Goal: Task Accomplishment & Management: Use online tool/utility

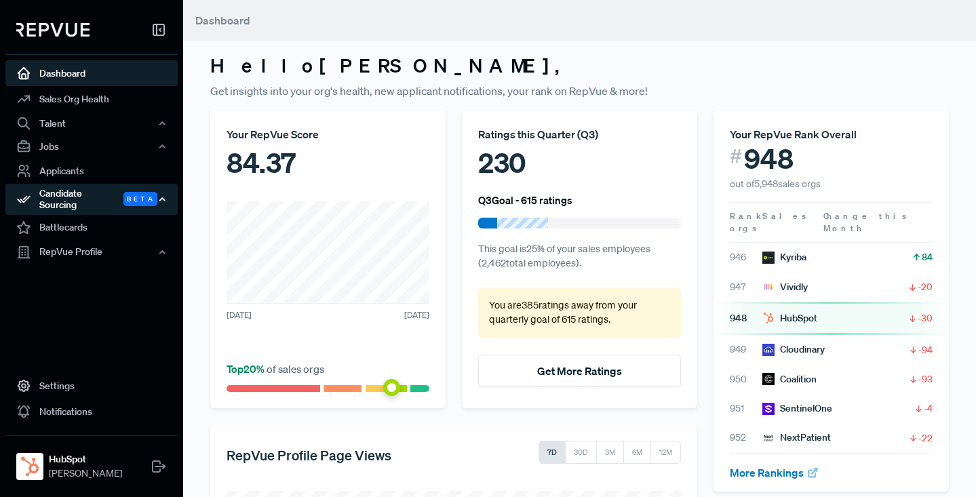
click at [77, 191] on div "Candidate Sourcing Beta" at bounding box center [91, 199] width 172 height 31
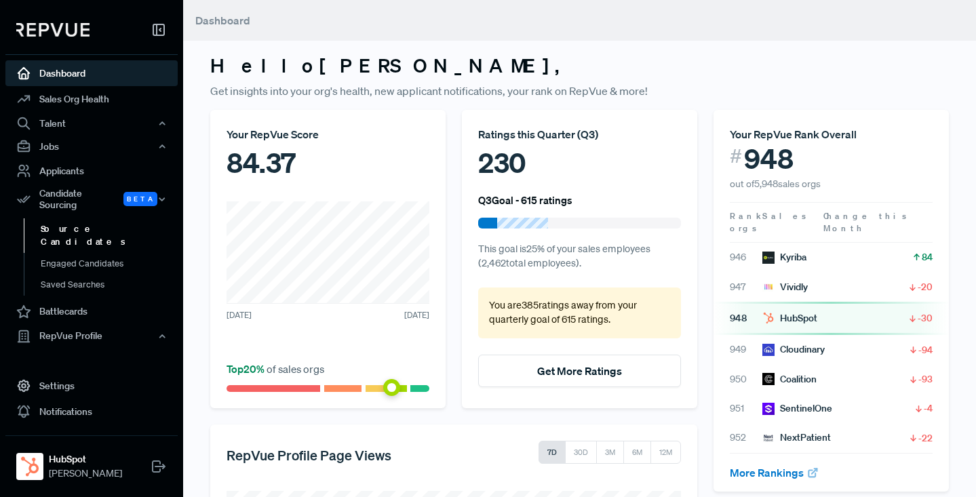
click at [77, 222] on link "Source Candidates" at bounding box center [110, 235] width 172 height 35
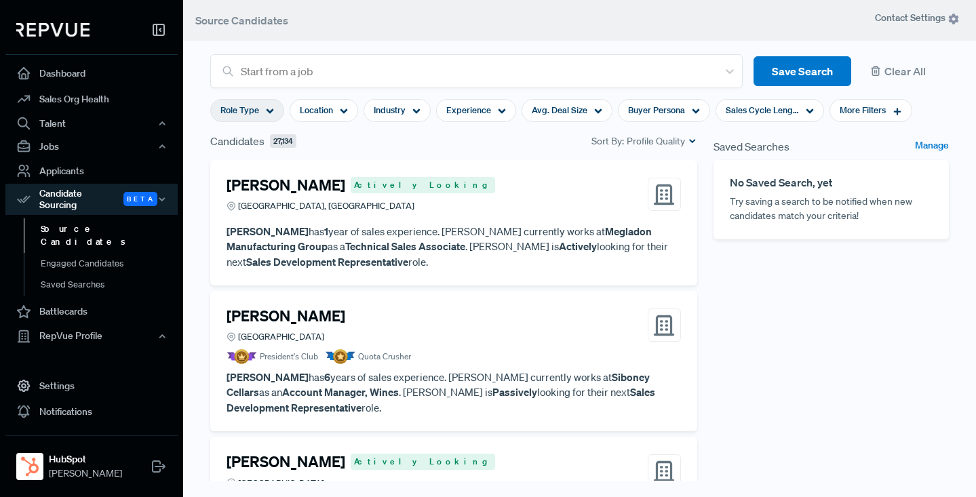
click at [270, 112] on use at bounding box center [269, 111] width 7 height 5
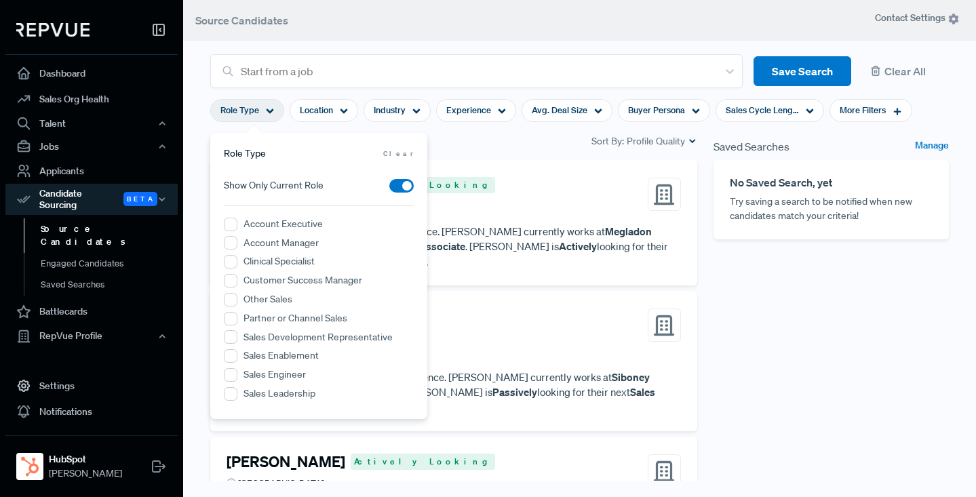
click at [492, 144] on div "Candidates 27,134 Sort By: Profile Quality" at bounding box center [453, 141] width 487 height 16
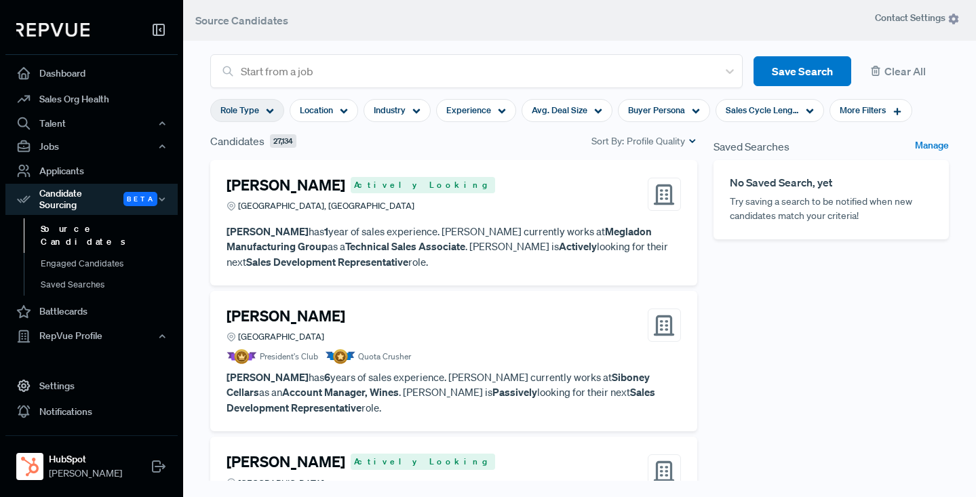
click at [270, 110] on icon at bounding box center [270, 111] width 8 height 8
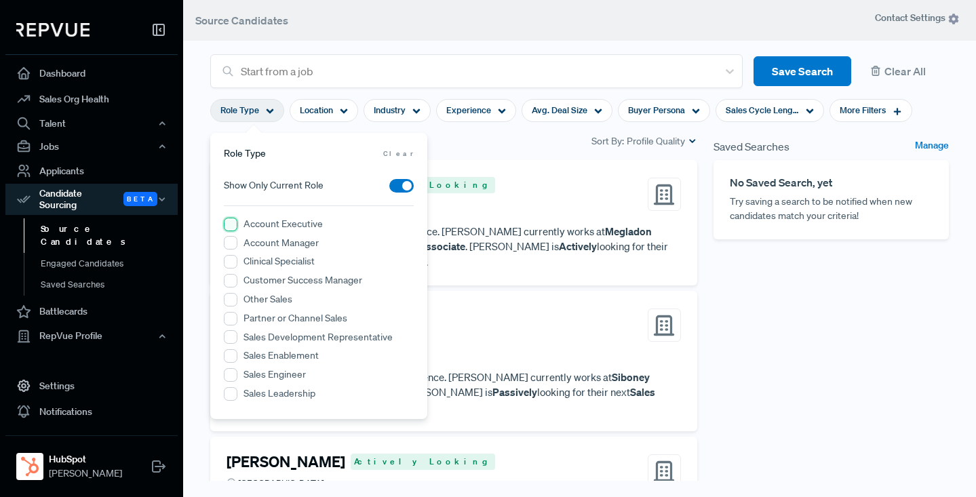
click at [230, 224] on Executive "Account Executive" at bounding box center [231, 225] width 14 height 14
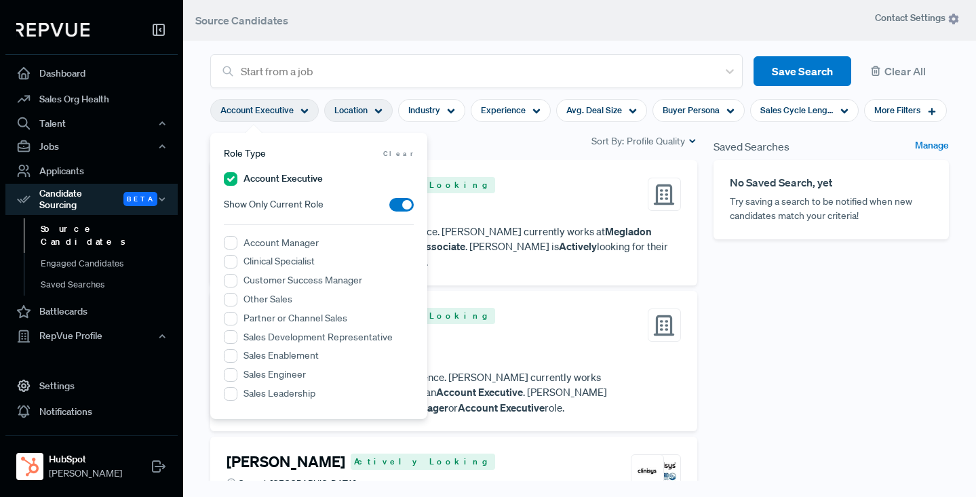
click at [378, 108] on icon at bounding box center [378, 111] width 8 height 8
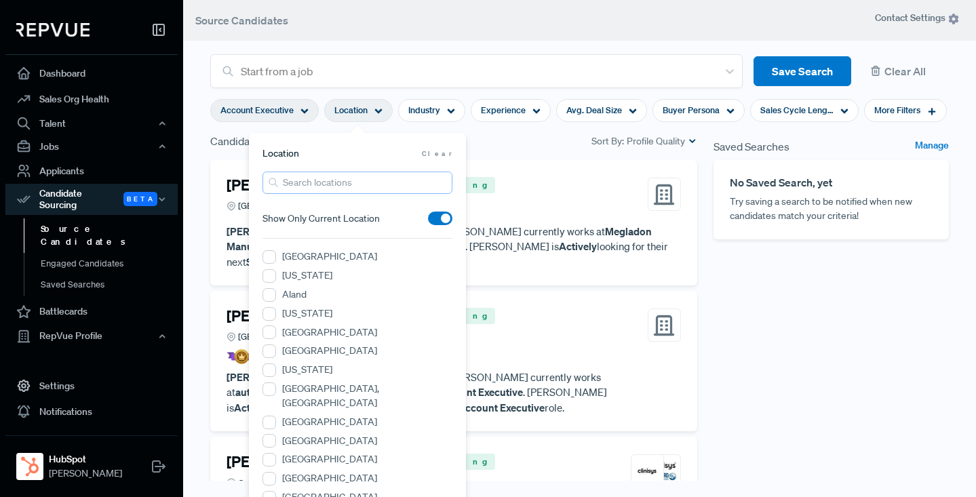
click at [336, 184] on input "search" at bounding box center [357, 183] width 190 height 22
type input "san [PERSON_NAME]"
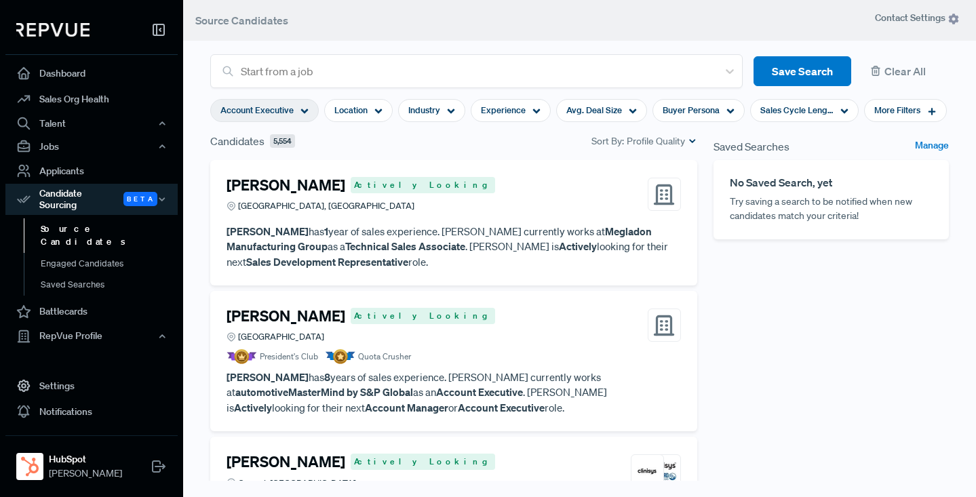
click at [525, 140] on div "Candidates 5,554 Sort By: Profile Quality" at bounding box center [453, 141] width 487 height 16
click at [380, 108] on icon at bounding box center [378, 111] width 8 height 8
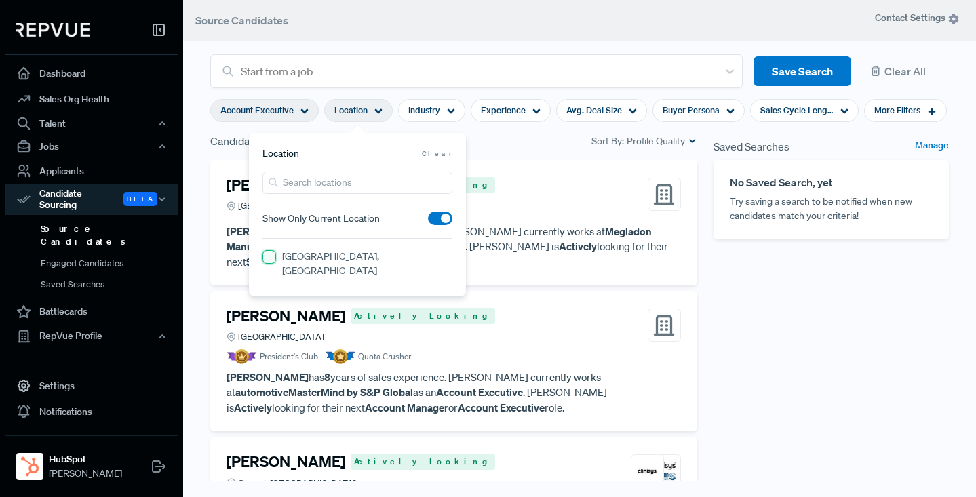
click at [271, 258] on CA "[GEOGRAPHIC_DATA], [GEOGRAPHIC_DATA]" at bounding box center [269, 257] width 14 height 14
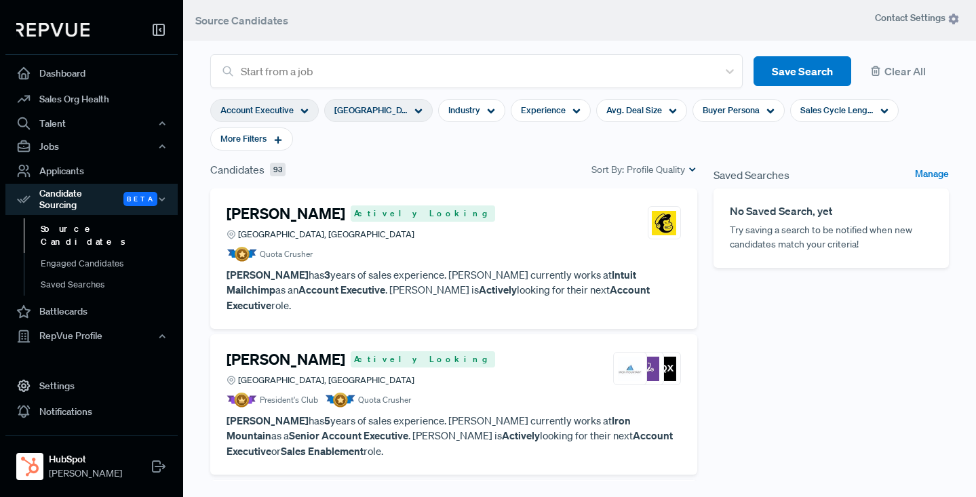
click at [528, 142] on section "Account Executive [GEOGRAPHIC_DATA], [GEOGRAPHIC_DATA] Industry Experience Avg.…" at bounding box center [579, 124] width 738 height 73
click at [417, 110] on icon at bounding box center [418, 111] width 8 height 8
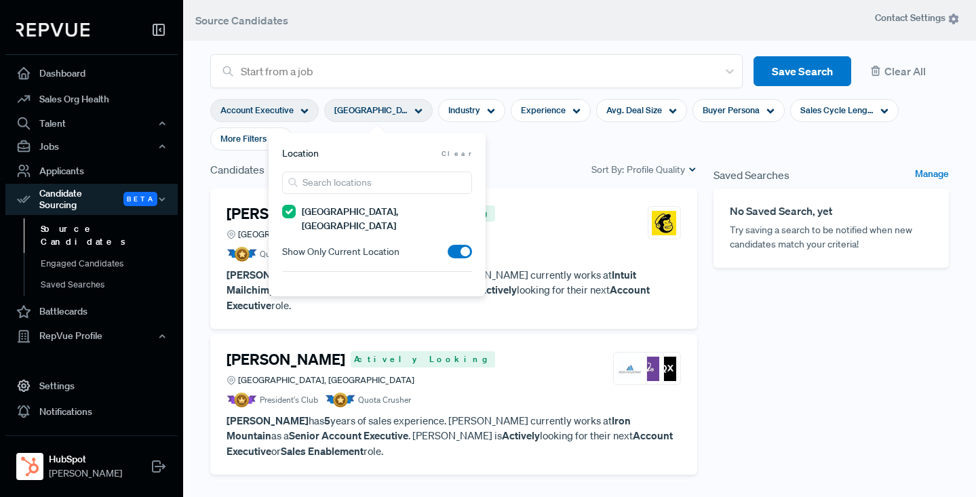
click at [456, 245] on span at bounding box center [459, 252] width 24 height 14
click at [447, 255] on input "checkbox" at bounding box center [447, 255] width 0 height 0
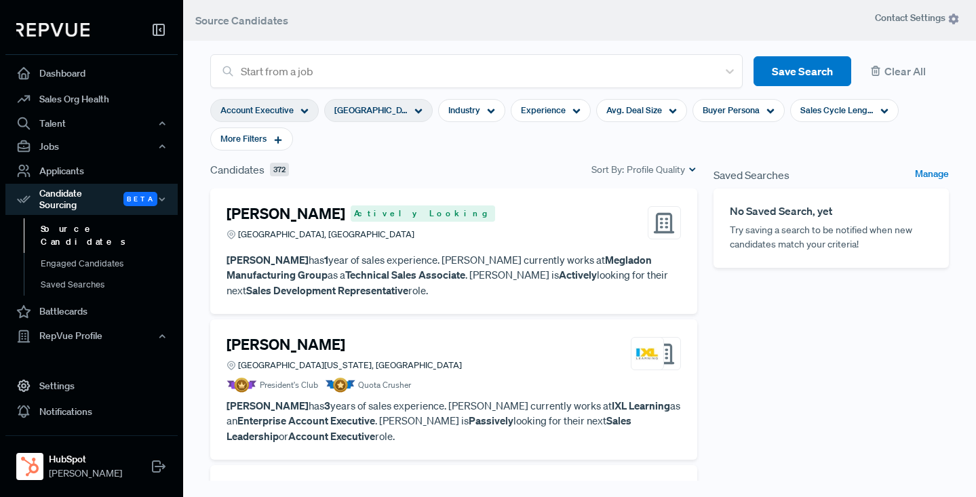
click at [519, 144] on section "Account Executive [GEOGRAPHIC_DATA], [GEOGRAPHIC_DATA] Industry Experience Avg.…" at bounding box center [579, 124] width 738 height 73
click at [766, 111] on icon at bounding box center [770, 111] width 8 height 8
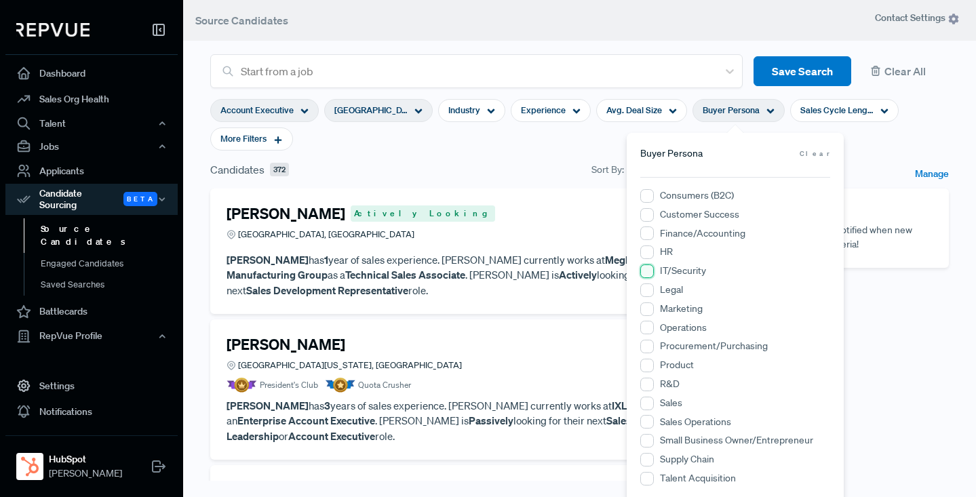
click at [641, 270] on input "IT/Security" at bounding box center [647, 271] width 14 height 14
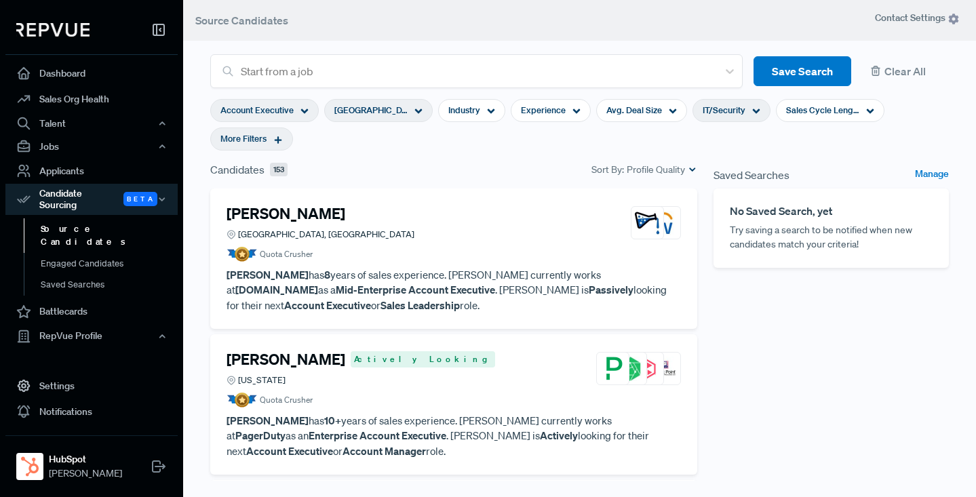
click at [278, 138] on use at bounding box center [278, 139] width 7 height 7
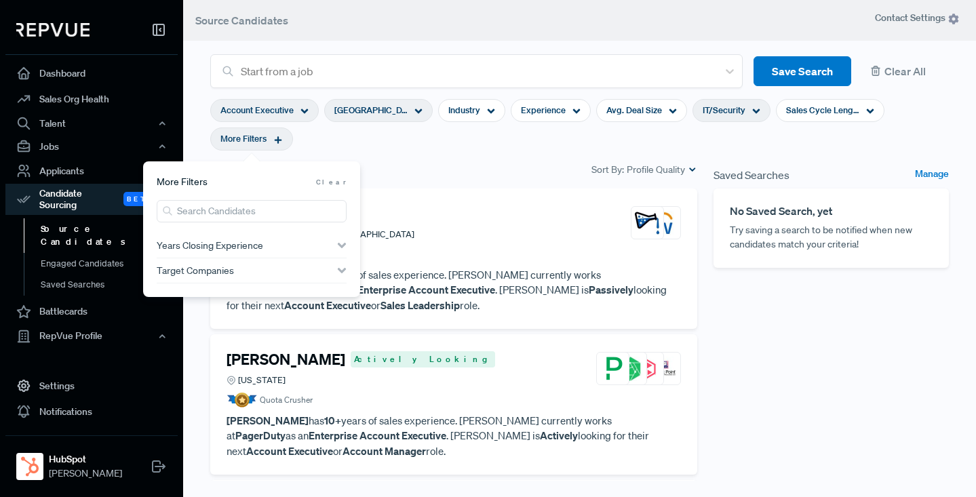
click at [215, 243] on span "Years Closing Experience" at bounding box center [210, 245] width 106 height 11
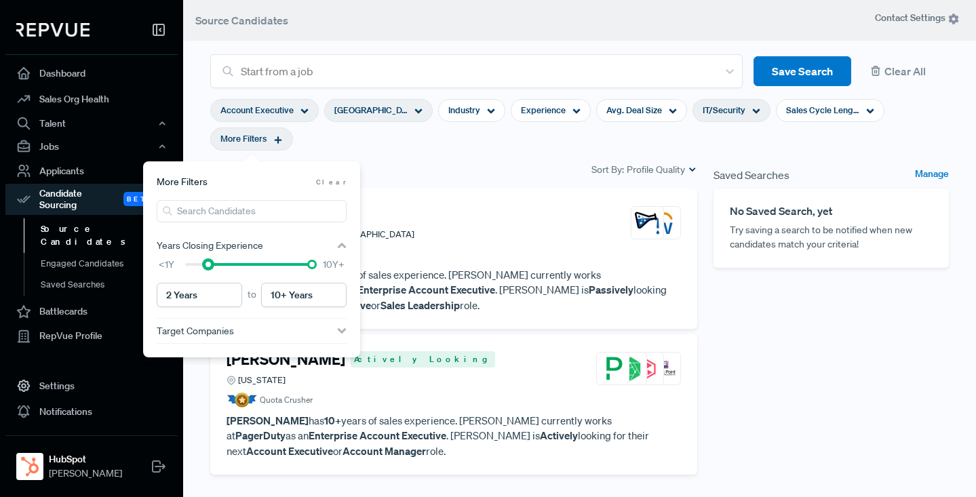
type input "3 Years"
drag, startPoint x: 185, startPoint y: 265, endPoint x: 216, endPoint y: 265, distance: 30.5
click at [216, 265] on div at bounding box center [219, 264] width 9 height 9
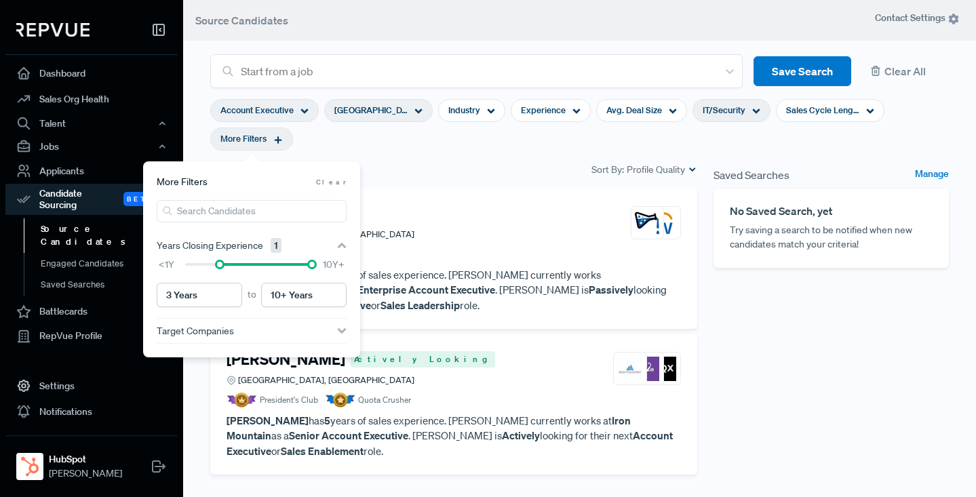
click at [511, 153] on section "Account Executive [GEOGRAPHIC_DATA], [GEOGRAPHIC_DATA] Industry Experience Avg.…" at bounding box center [579, 124] width 738 height 73
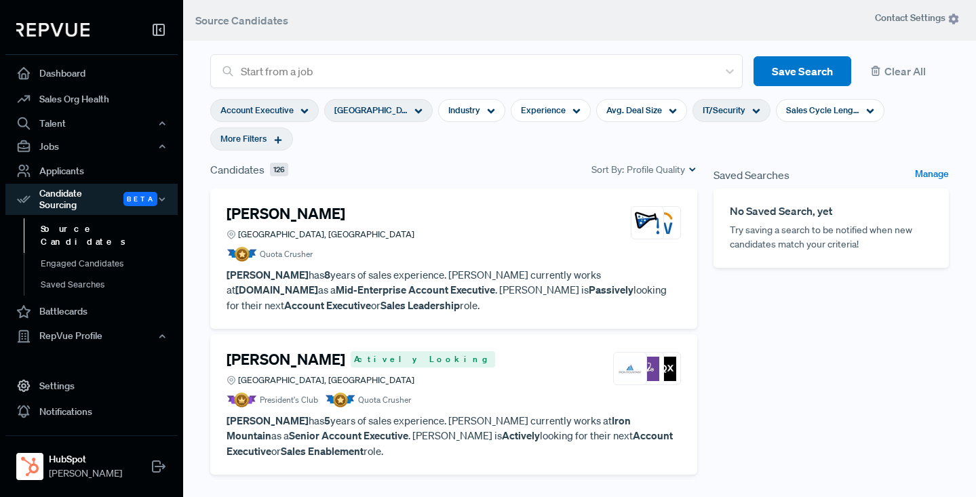
click at [278, 136] on use at bounding box center [278, 139] width 7 height 7
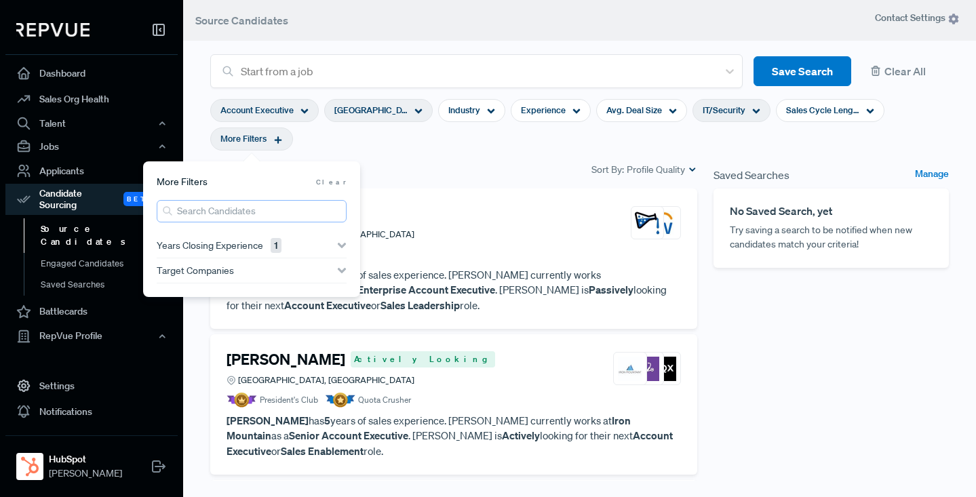
click at [245, 214] on input "search" at bounding box center [252, 211] width 190 height 22
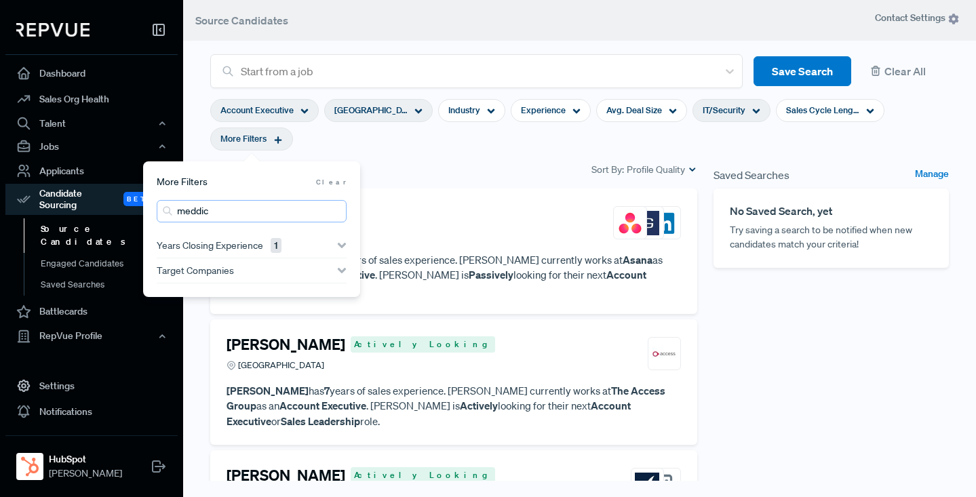
type input "meddic"
click at [502, 160] on section "Account Executive [GEOGRAPHIC_DATA], [GEOGRAPHIC_DATA] Industry Experience Avg.…" at bounding box center [579, 124] width 738 height 73
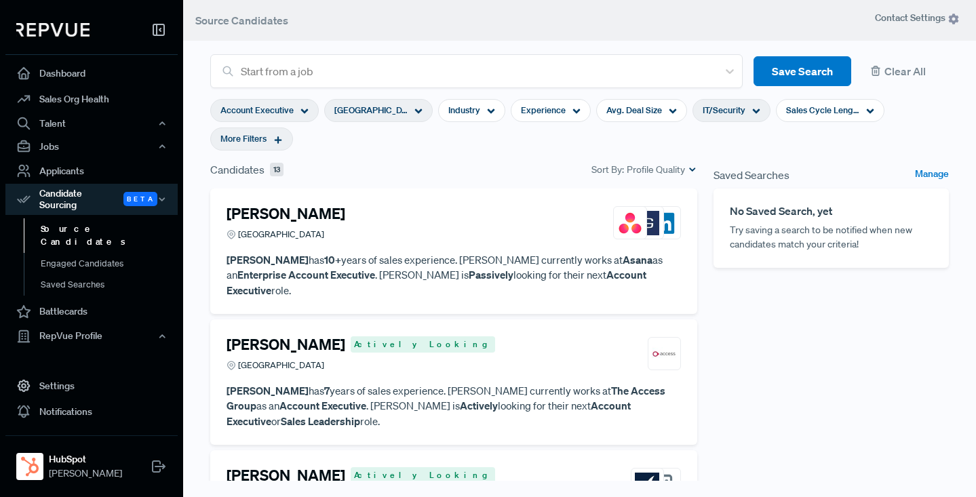
click at [458, 228] on div "[PERSON_NAME] [GEOGRAPHIC_DATA]" at bounding box center [453, 223] width 454 height 37
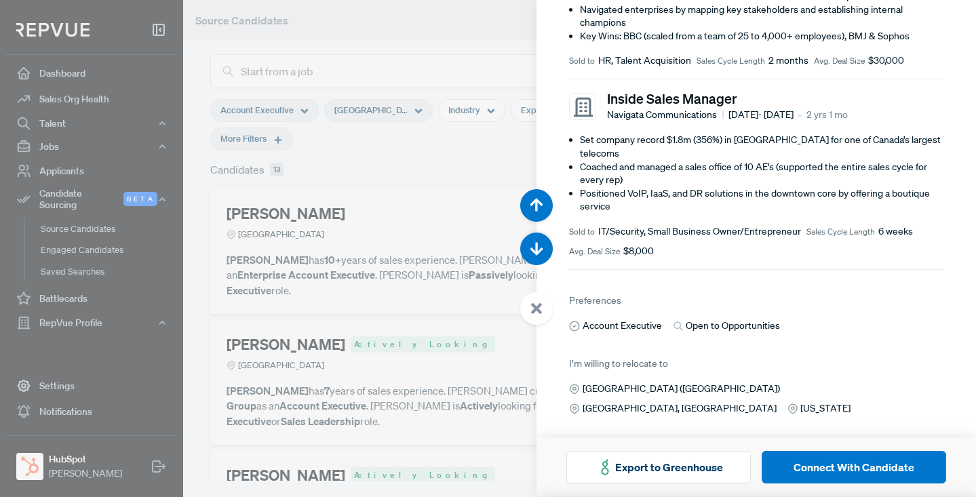
scroll to position [894, 0]
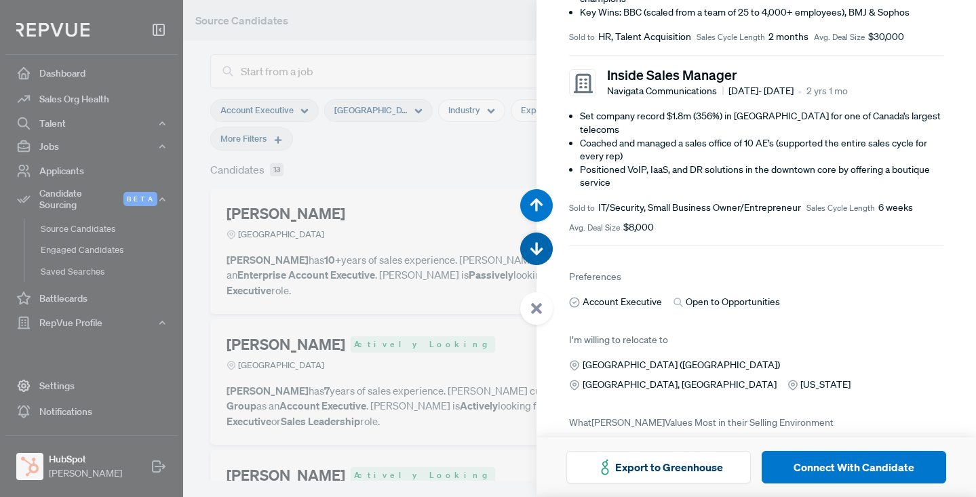
click at [536, 240] on button "button" at bounding box center [536, 249] width 33 height 33
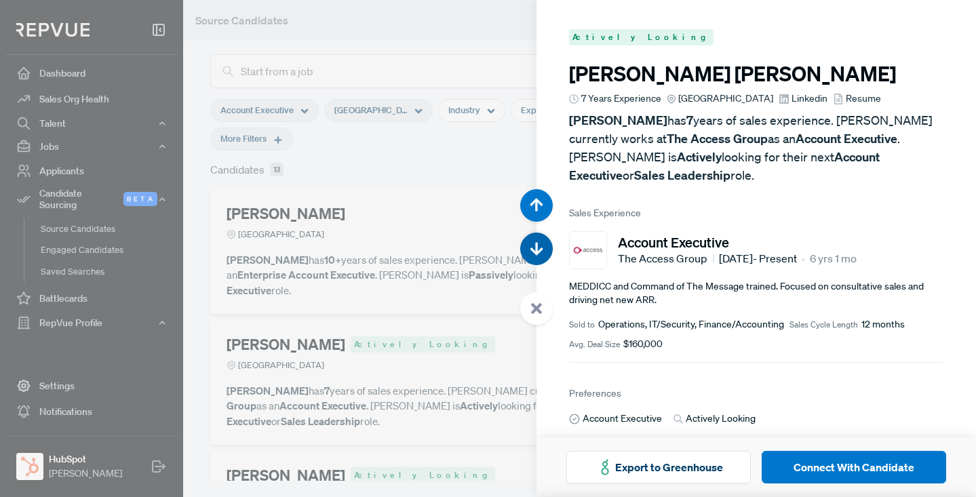
scroll to position [497, 0]
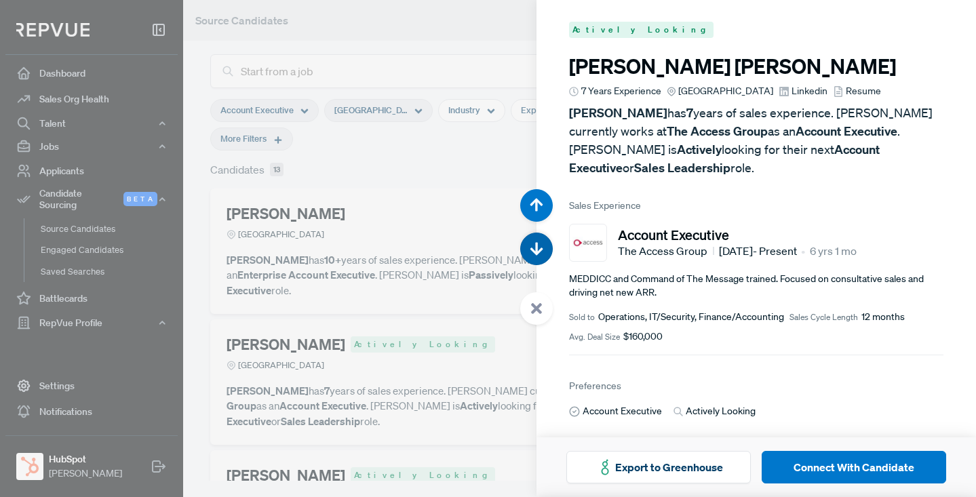
click at [536, 240] on button "button" at bounding box center [536, 249] width 33 height 33
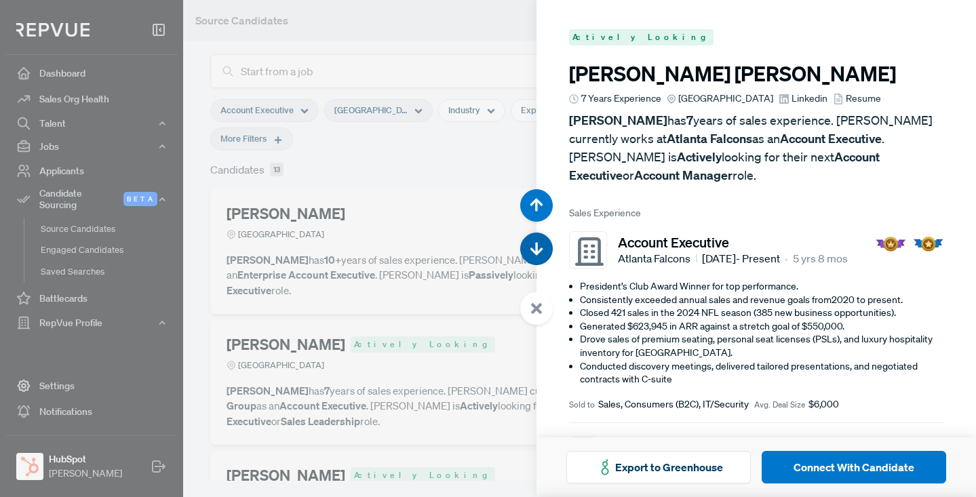
scroll to position [994, 0]
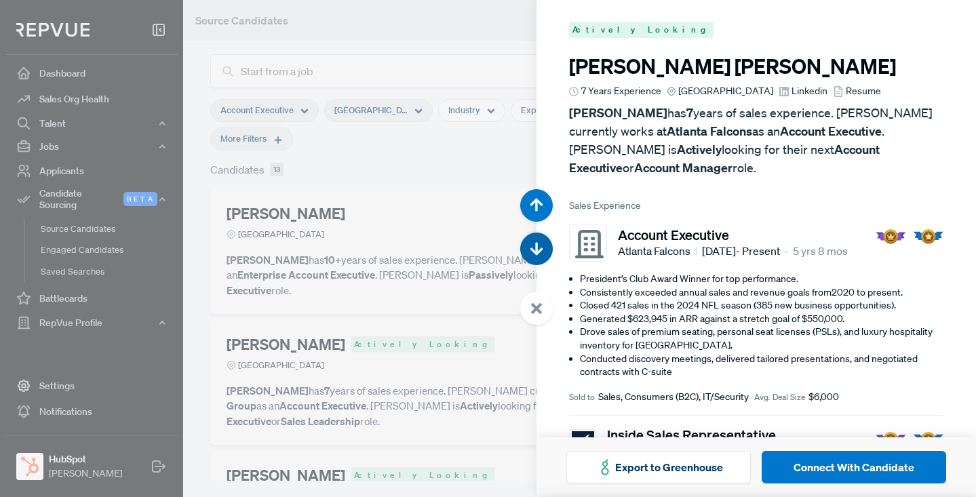
click at [537, 239] on button "button" at bounding box center [536, 249] width 33 height 33
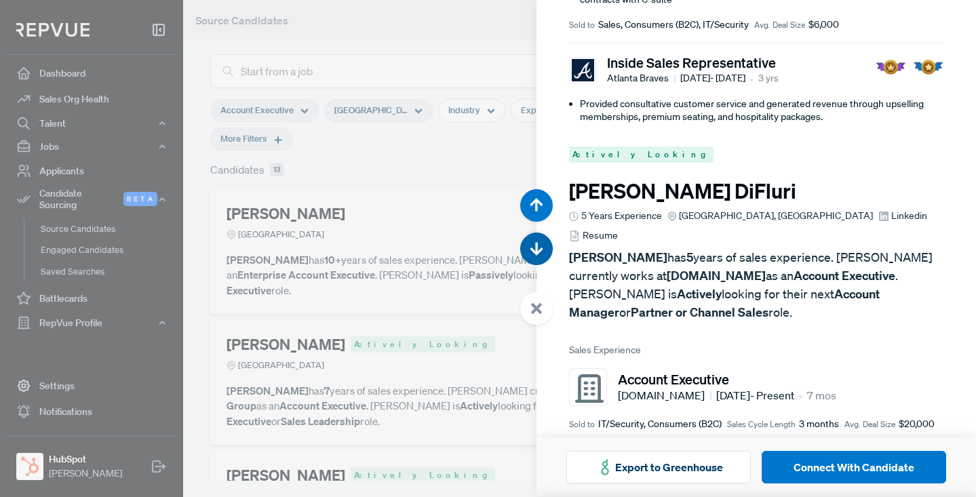
scroll to position [1491, 0]
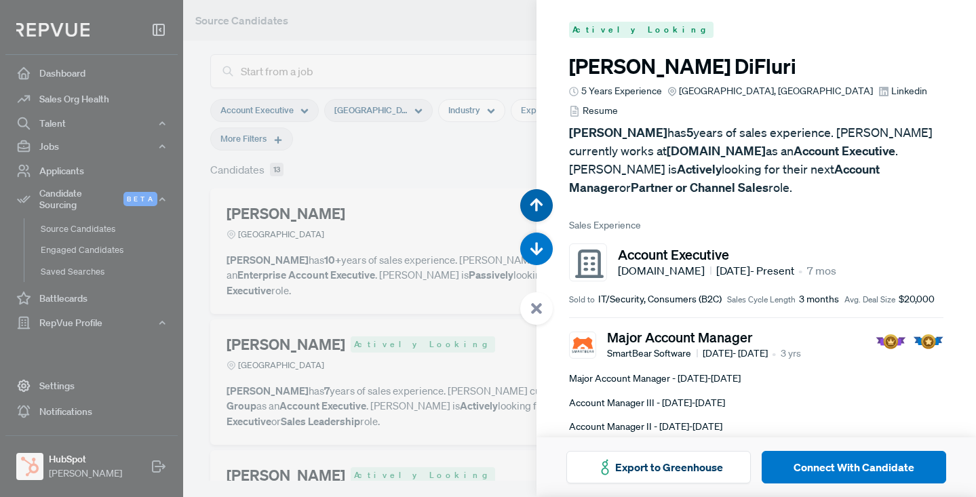
click at [534, 199] on icon "button" at bounding box center [536, 205] width 14 height 14
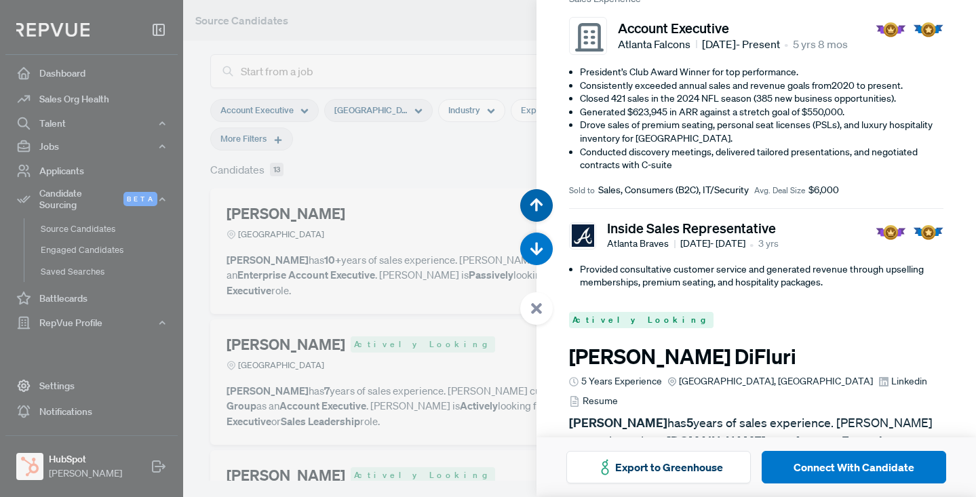
click at [534, 199] on icon "button" at bounding box center [536, 205] width 14 height 14
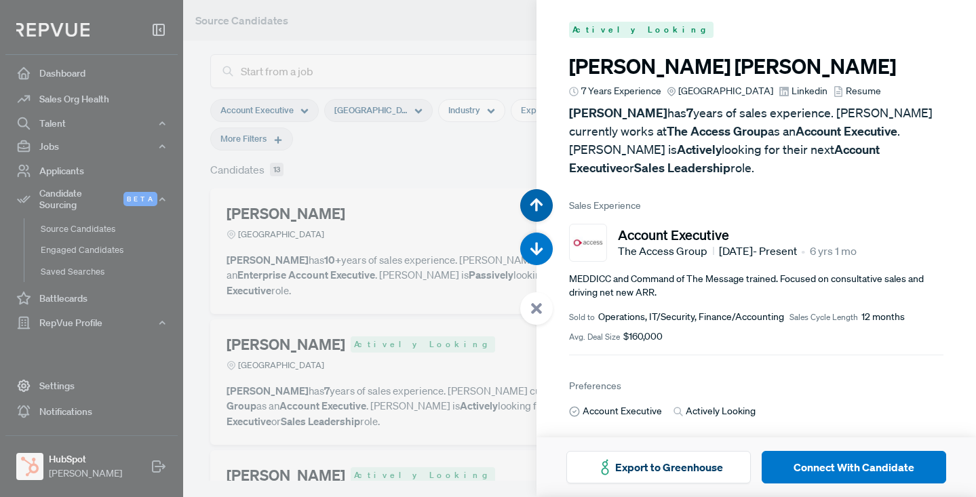
click at [534, 199] on icon "button" at bounding box center [536, 205] width 14 height 14
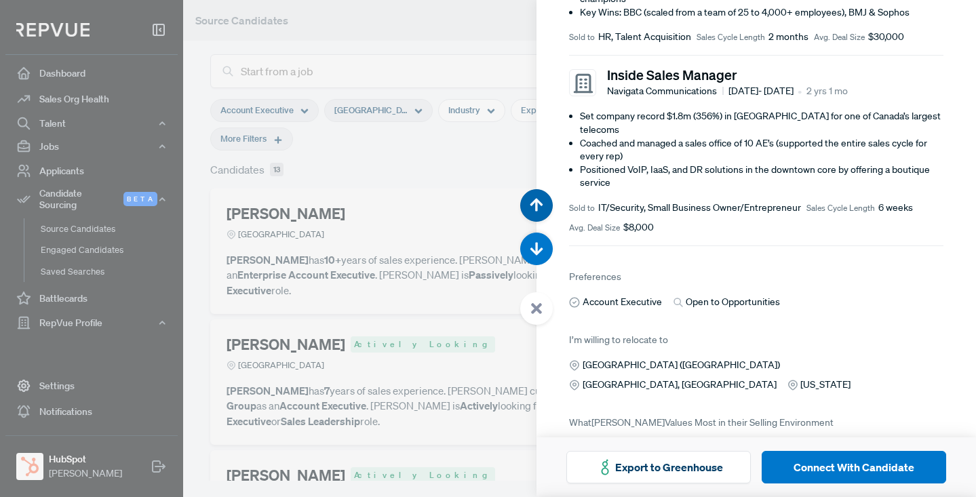
click at [534, 199] on icon "button" at bounding box center [536, 205] width 14 height 14
click at [534, 198] on icon "button" at bounding box center [536, 205] width 14 height 14
click at [538, 205] on icon "button" at bounding box center [536, 205] width 14 height 14
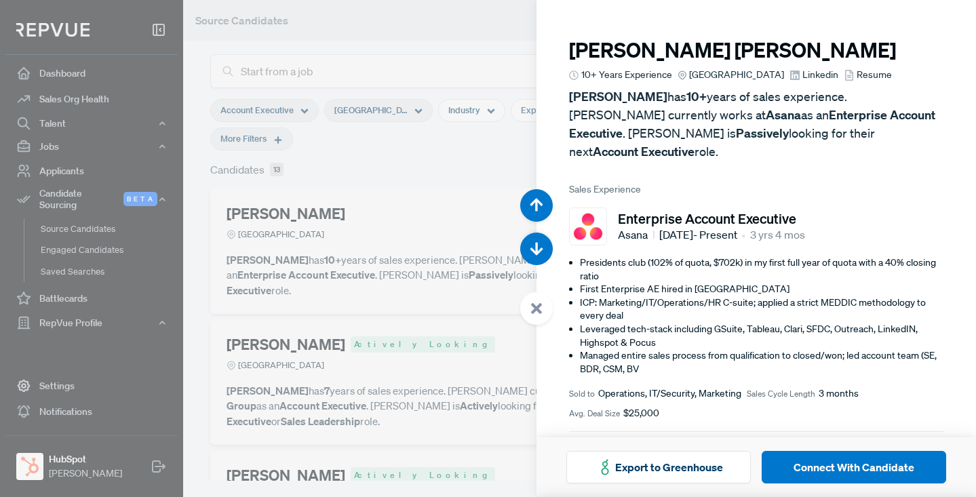
click at [856, 71] on span "Resume" at bounding box center [873, 75] width 35 height 14
click at [468, 31] on div at bounding box center [488, 248] width 976 height 497
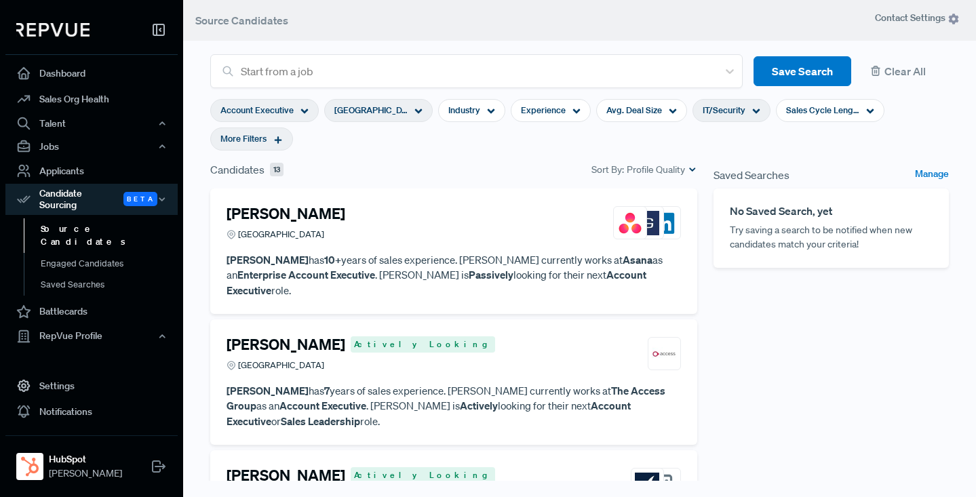
click at [416, 109] on icon at bounding box center [418, 111] width 8 height 8
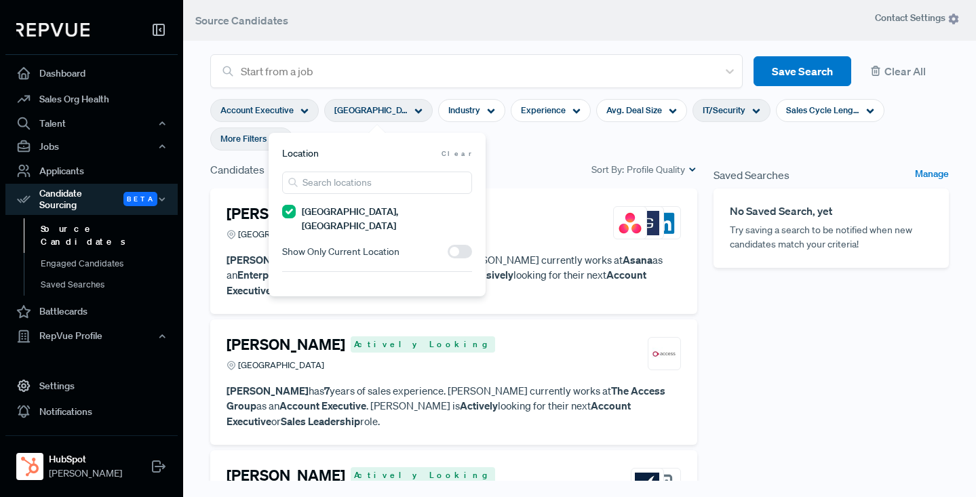
click at [458, 245] on span at bounding box center [459, 252] width 24 height 14
click at [447, 255] on input "checkbox" at bounding box center [447, 255] width 0 height 0
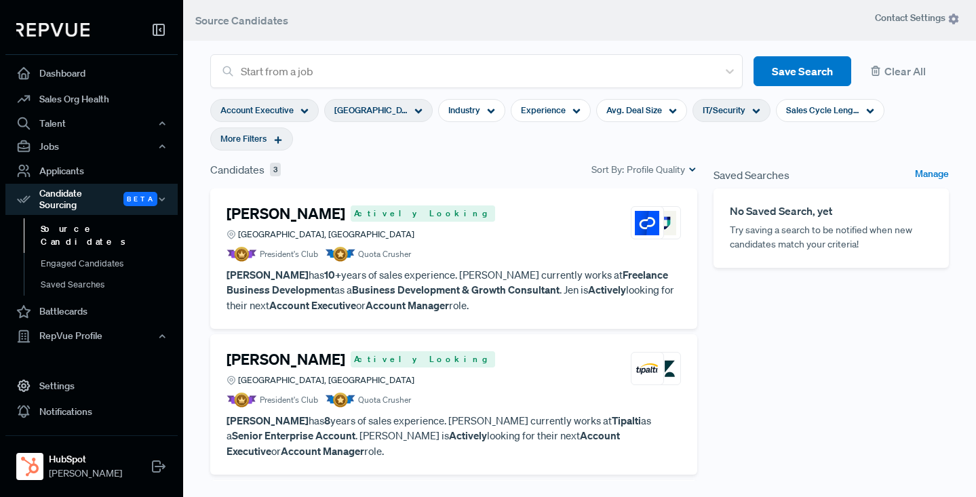
click at [529, 138] on section "Account Executive [GEOGRAPHIC_DATA], [GEOGRAPHIC_DATA] Industry Experience Avg.…" at bounding box center [579, 124] width 738 height 73
click at [444, 258] on article "President's Club Quota Crusher" at bounding box center [453, 254] width 454 height 15
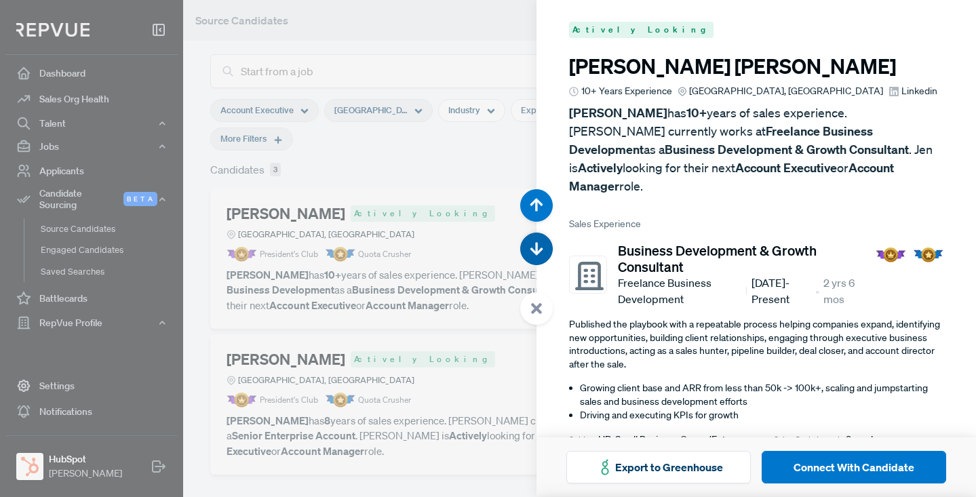
click at [536, 243] on use "button" at bounding box center [536, 248] width 13 height 13
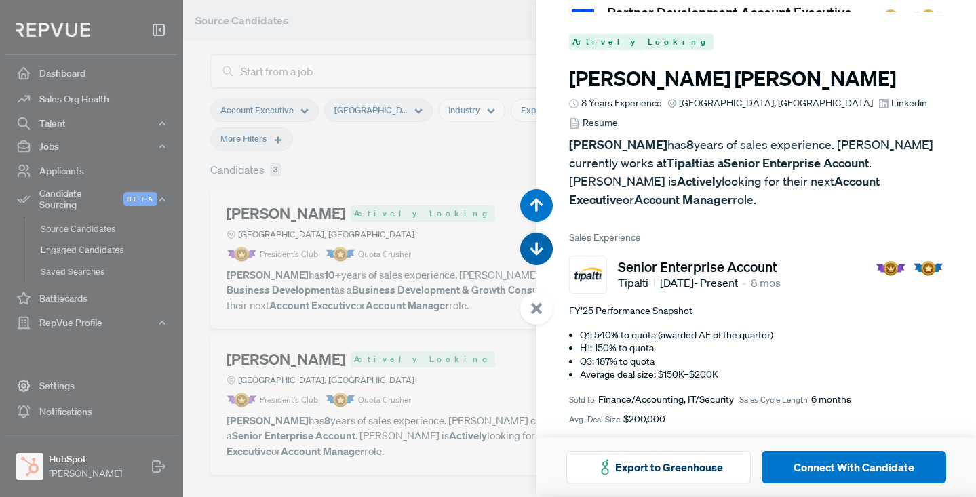
scroll to position [497, 0]
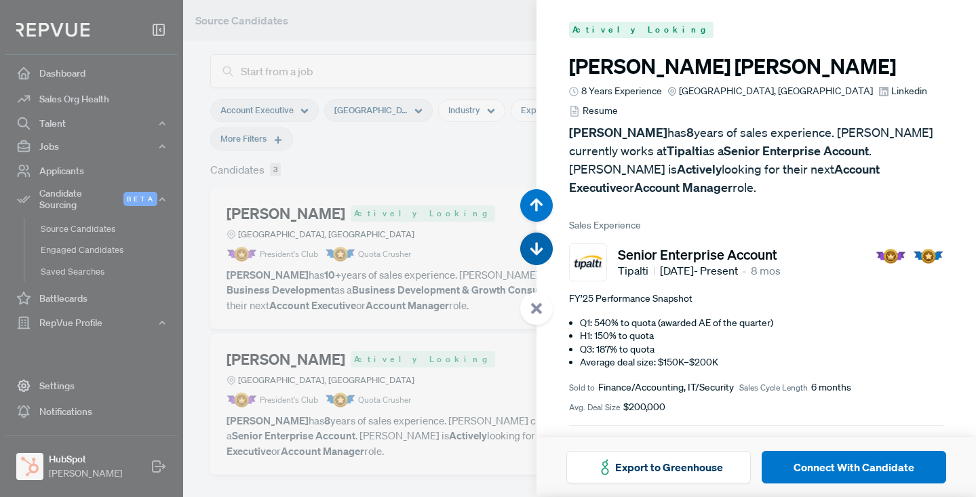
click at [536, 243] on use "button" at bounding box center [536, 248] width 13 height 13
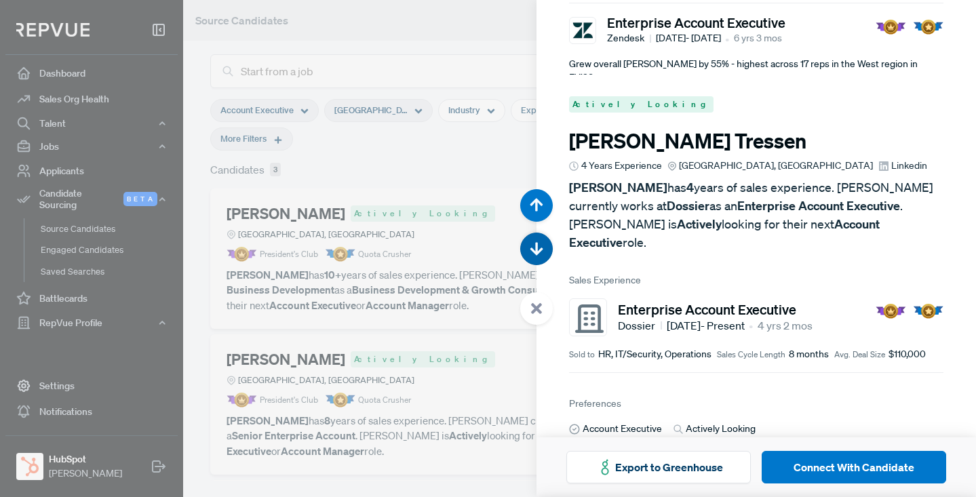
scroll to position [994, 0]
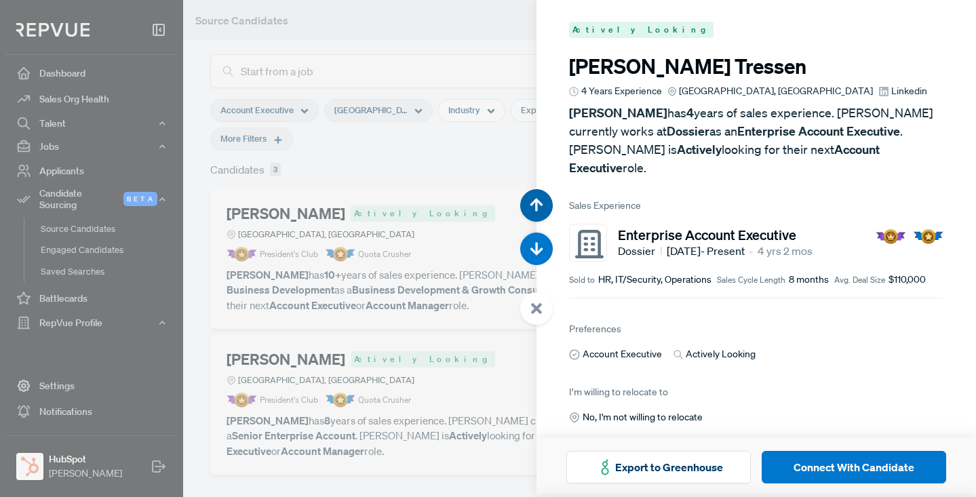
click at [533, 196] on button "button" at bounding box center [536, 205] width 33 height 33
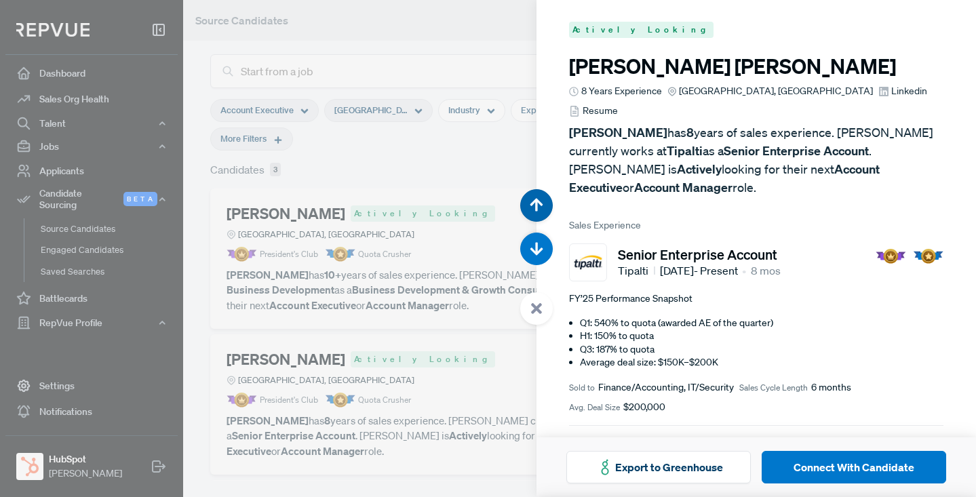
click at [536, 203] on use "button" at bounding box center [536, 204] width 13 height 13
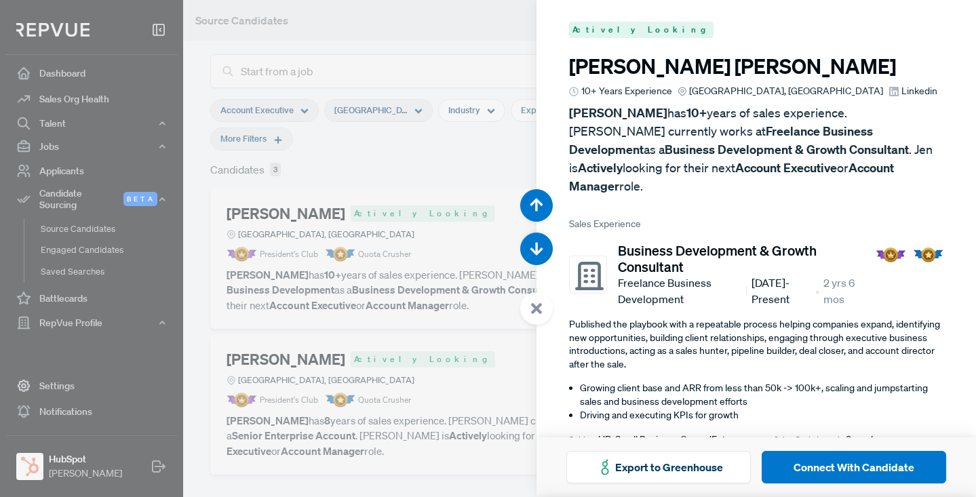
click at [473, 44] on div at bounding box center [488, 248] width 976 height 497
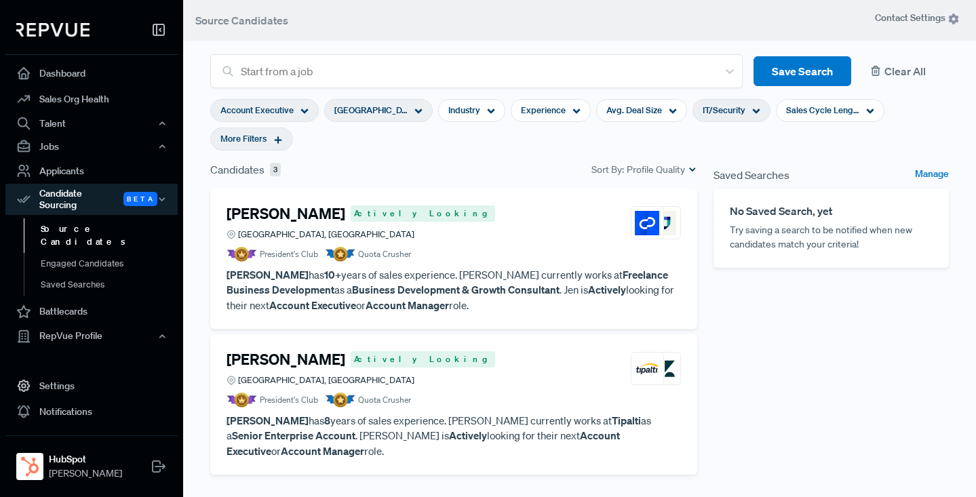
click at [905, 68] on button "Clear All" at bounding box center [905, 71] width 87 height 31
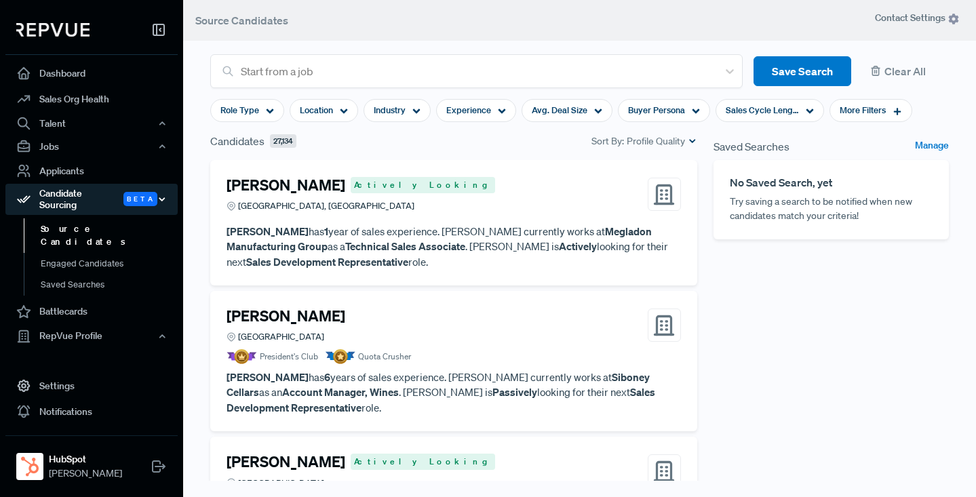
click at [163, 195] on icon "button" at bounding box center [161, 199] width 9 height 9
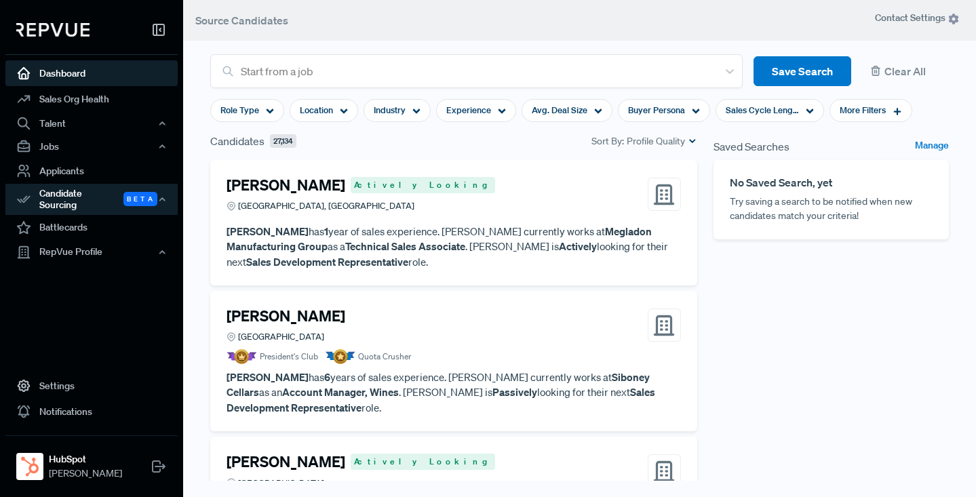
click at [54, 72] on link "Dashboard" at bounding box center [91, 73] width 172 height 26
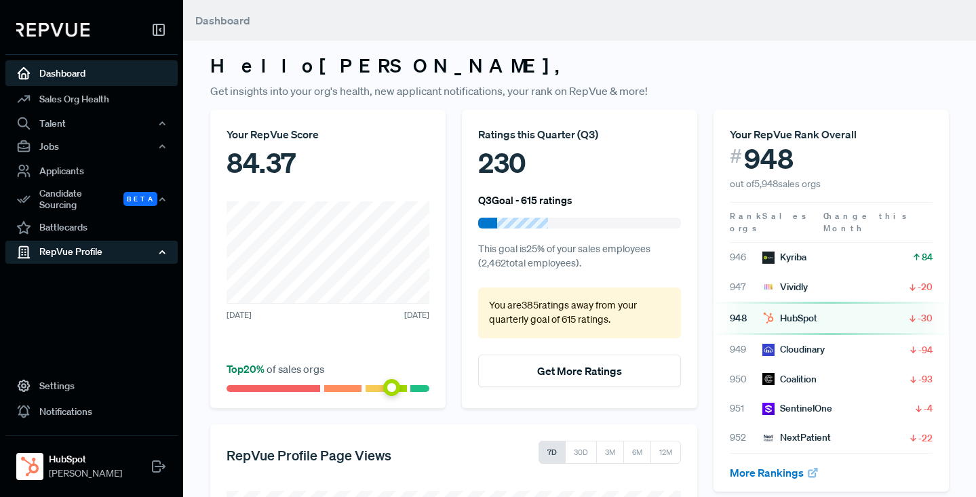
click at [94, 252] on div "RepVue Profile" at bounding box center [91, 252] width 172 height 23
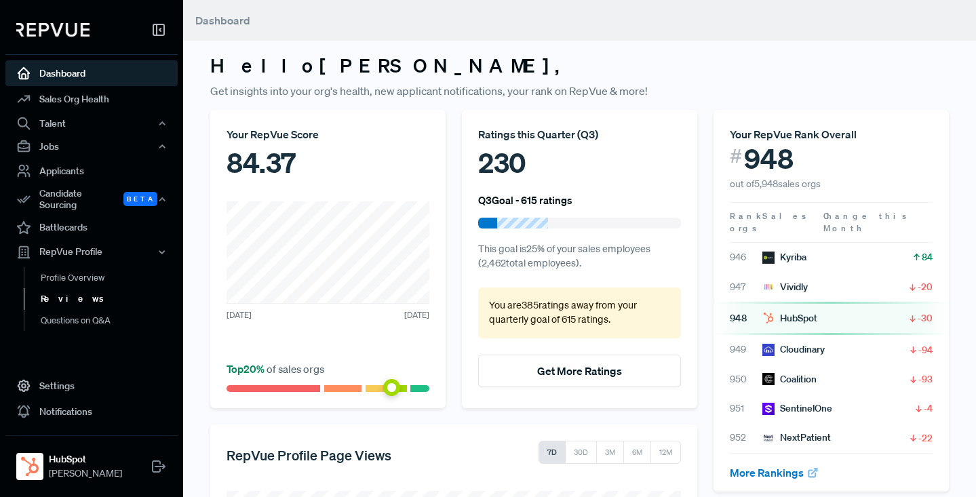
click at [63, 294] on link "Reviews" at bounding box center [110, 299] width 172 height 22
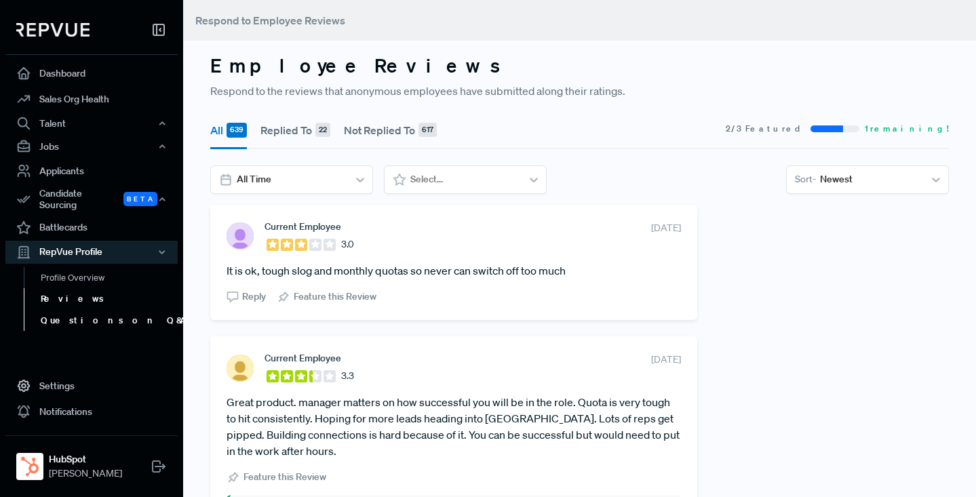
click at [66, 316] on link "Questions on Q&A" at bounding box center [110, 321] width 172 height 22
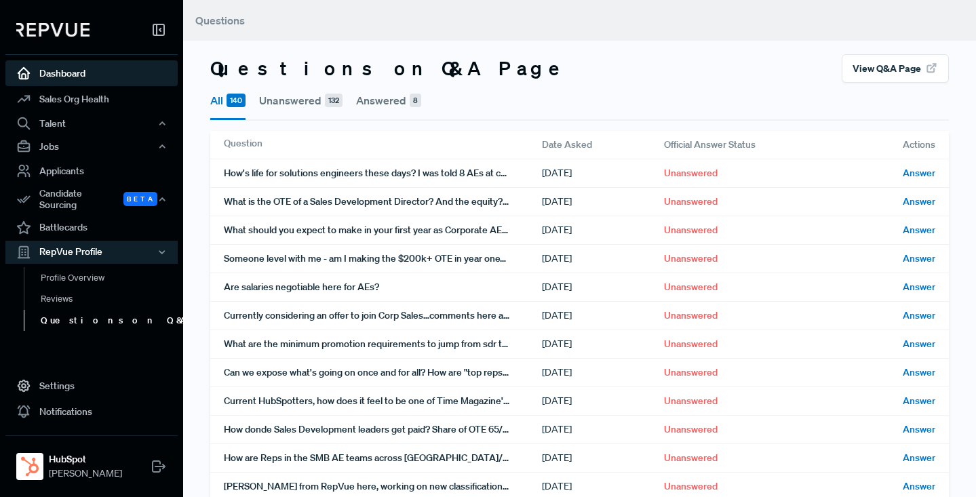
click at [79, 71] on link "Dashboard" at bounding box center [91, 73] width 172 height 26
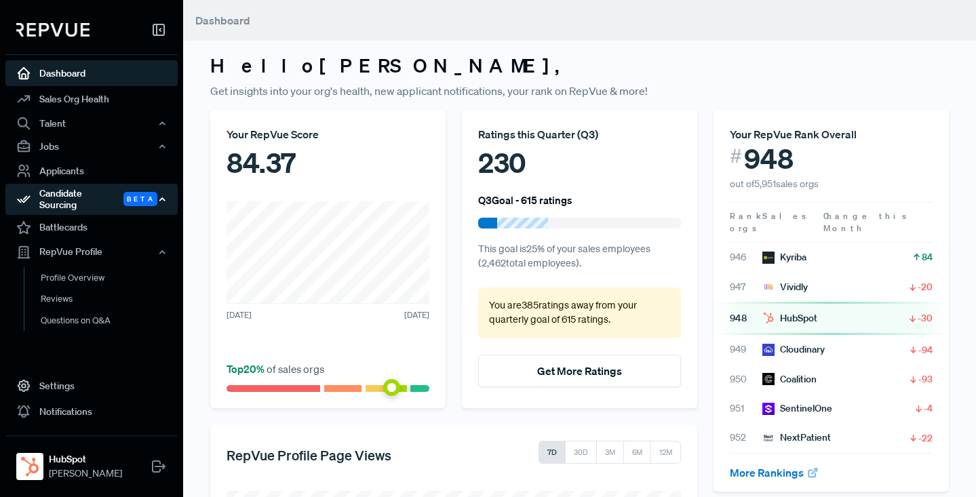
click at [79, 192] on div "Candidate Sourcing Beta" at bounding box center [91, 199] width 172 height 31
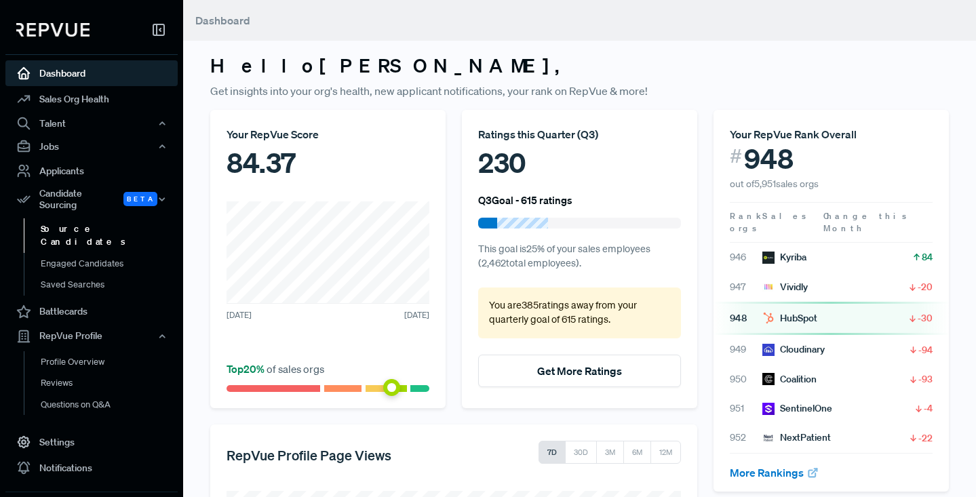
click at [71, 220] on link "Source Candidates" at bounding box center [110, 235] width 172 height 35
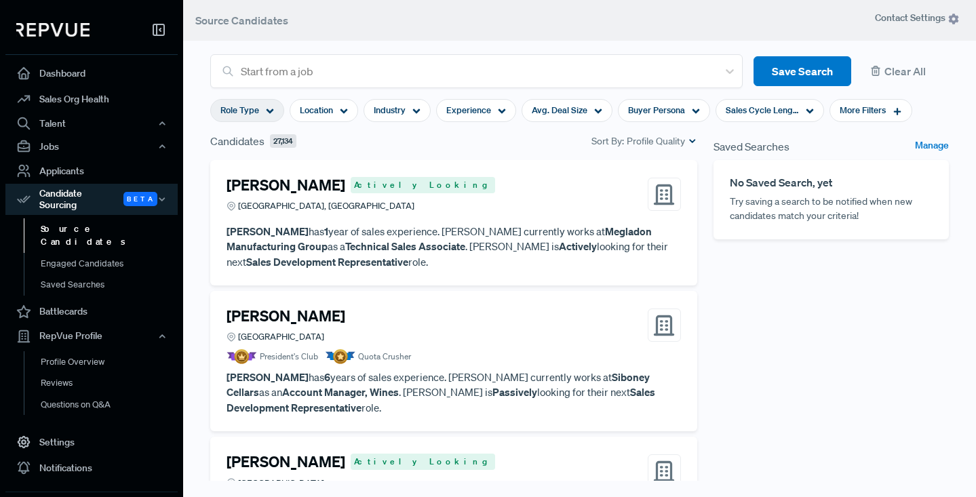
click at [275, 109] on div "Role Type" at bounding box center [247, 110] width 74 height 23
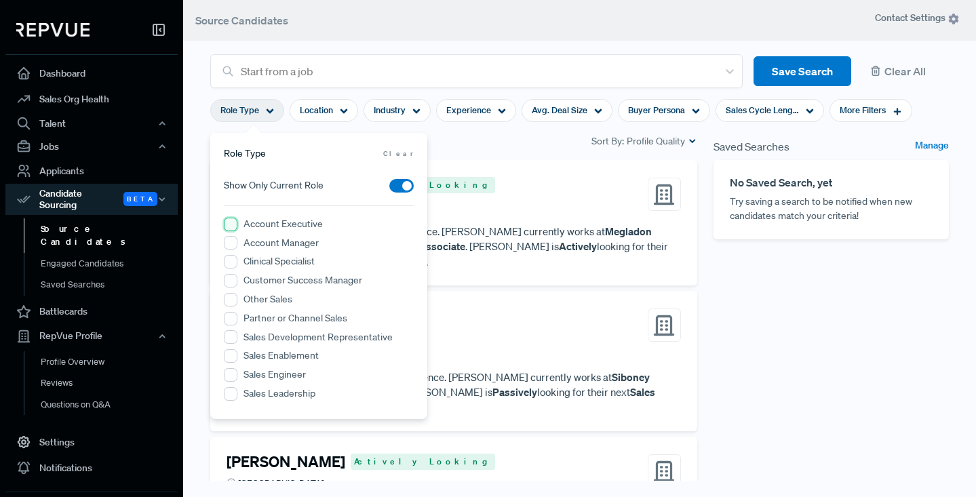
click at [231, 228] on Executive "Account Executive" at bounding box center [231, 225] width 14 height 14
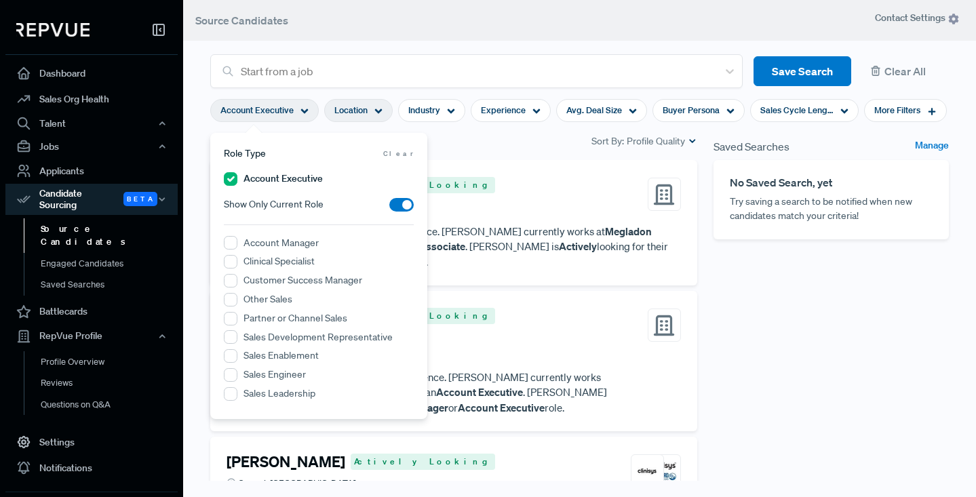
click at [380, 109] on use at bounding box center [378, 111] width 7 height 5
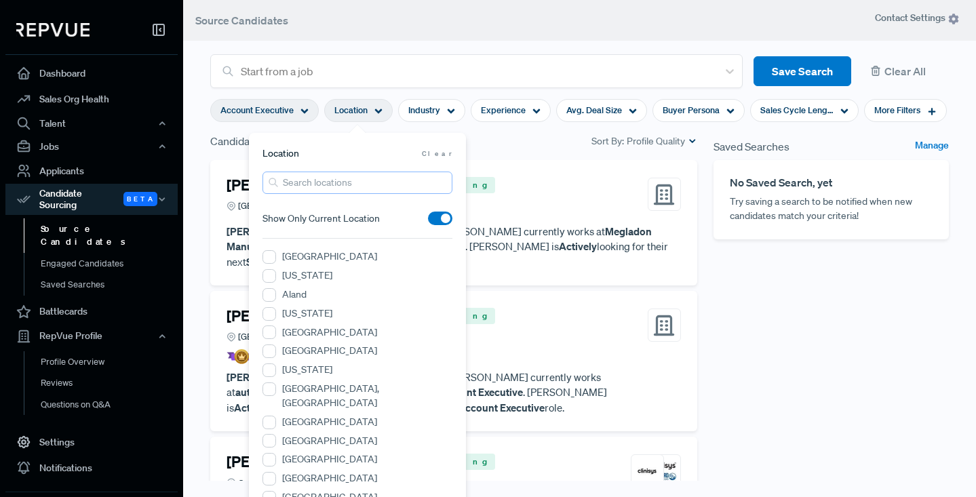
click at [328, 182] on input "search" at bounding box center [357, 183] width 190 height 22
type input "san [PERSON_NAME]"
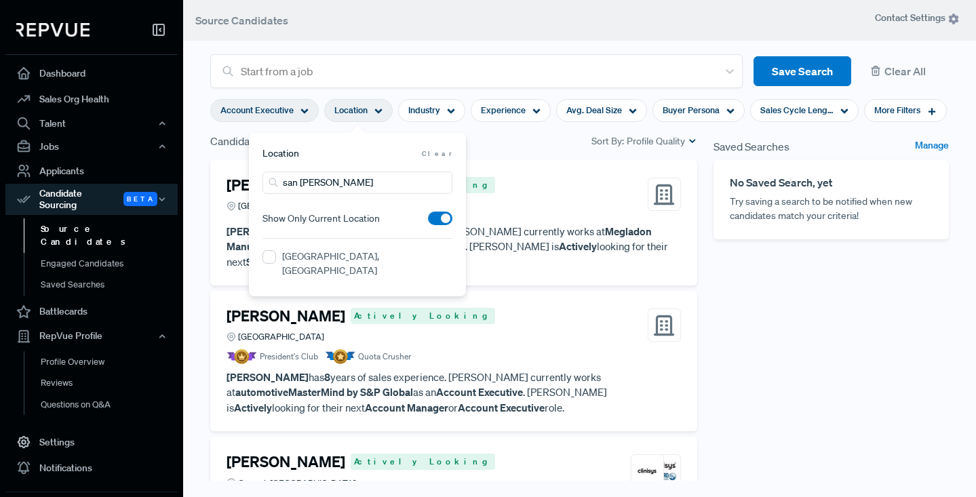
click at [438, 220] on span at bounding box center [440, 219] width 24 height 14
click at [428, 222] on input "checkbox" at bounding box center [428, 222] width 0 height 0
click at [506, 141] on div "Candidates 5,554 Sort By: Profile Quality" at bounding box center [453, 141] width 487 height 16
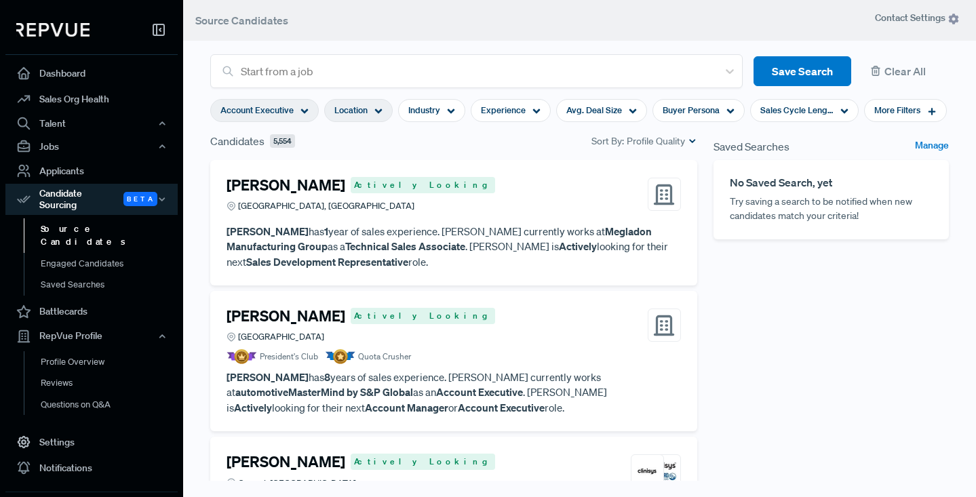
click at [382, 111] on div "Location" at bounding box center [358, 110] width 68 height 23
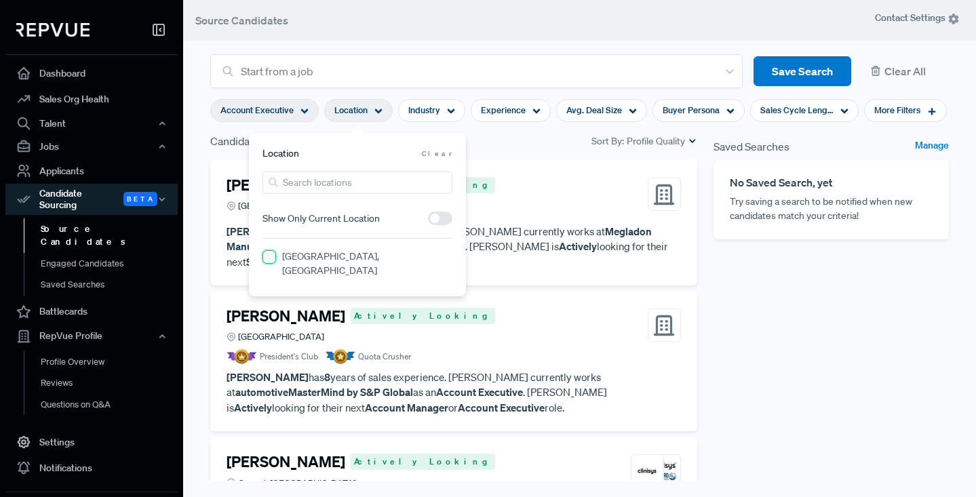
click at [271, 256] on CA "[GEOGRAPHIC_DATA], [GEOGRAPHIC_DATA]" at bounding box center [269, 257] width 14 height 14
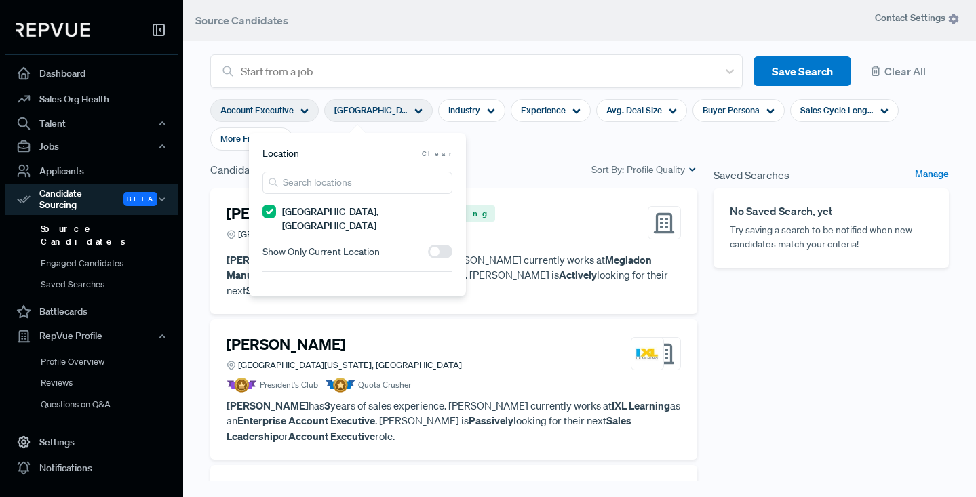
click at [523, 146] on section "Account Executive [GEOGRAPHIC_DATA], [GEOGRAPHIC_DATA] Industry Experience Avg.…" at bounding box center [579, 124] width 738 height 73
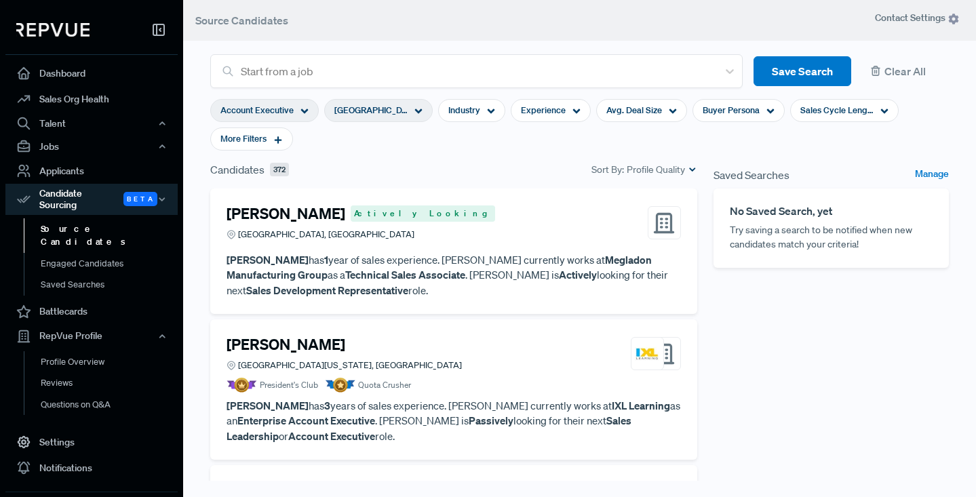
click at [418, 108] on icon at bounding box center [418, 111] width 8 height 8
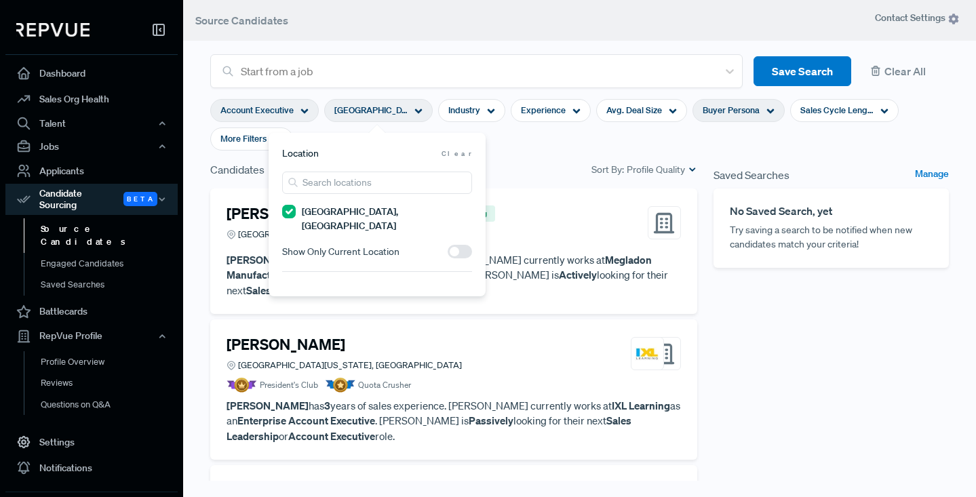
click at [766, 109] on icon at bounding box center [770, 111] width 8 height 8
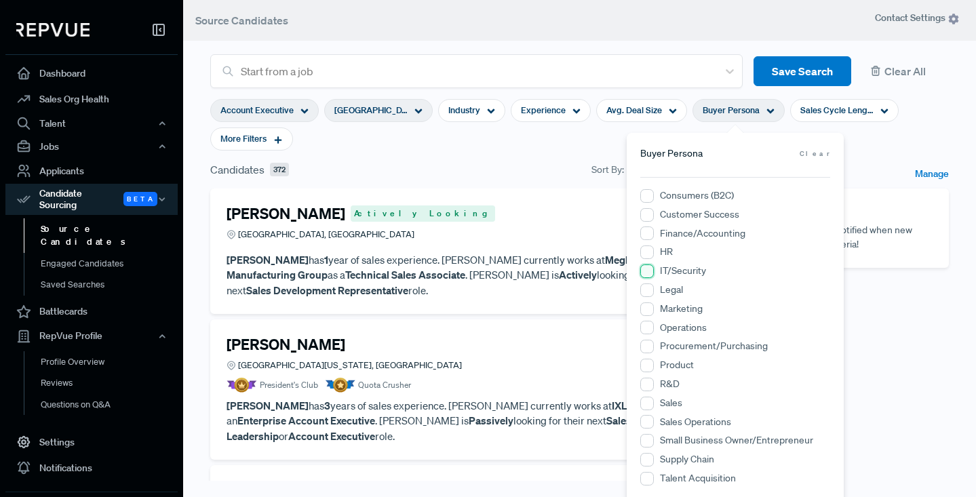
click at [645, 272] on input "IT/Security" at bounding box center [647, 271] width 14 height 14
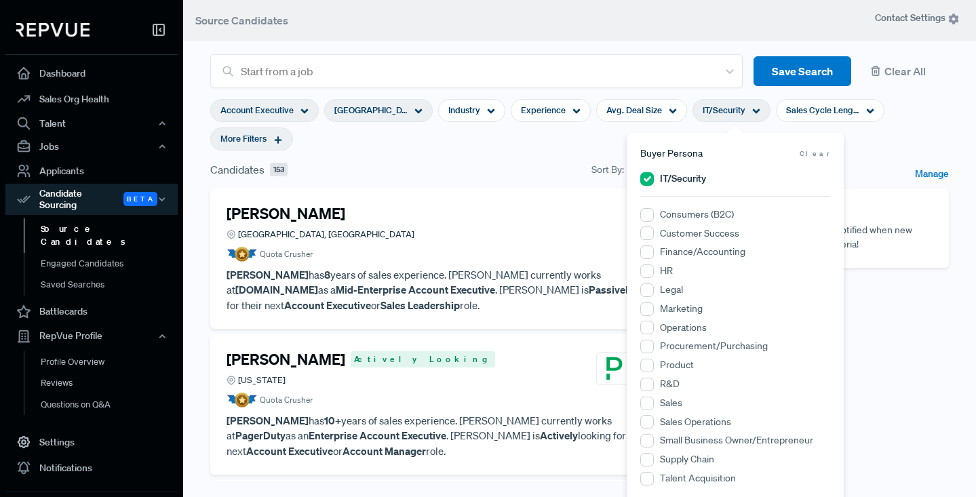
click at [277, 139] on use at bounding box center [278, 139] width 7 height 7
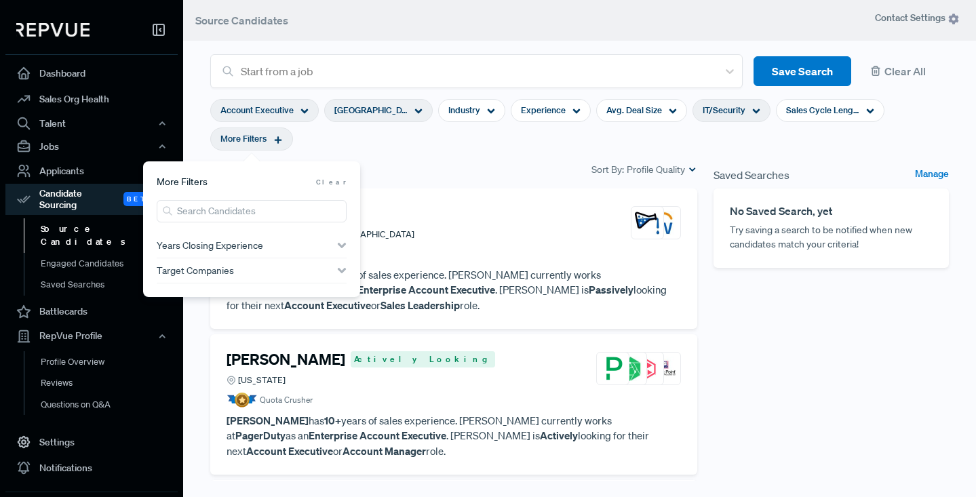
click at [218, 244] on span "Years Closing Experience" at bounding box center [210, 245] width 106 height 11
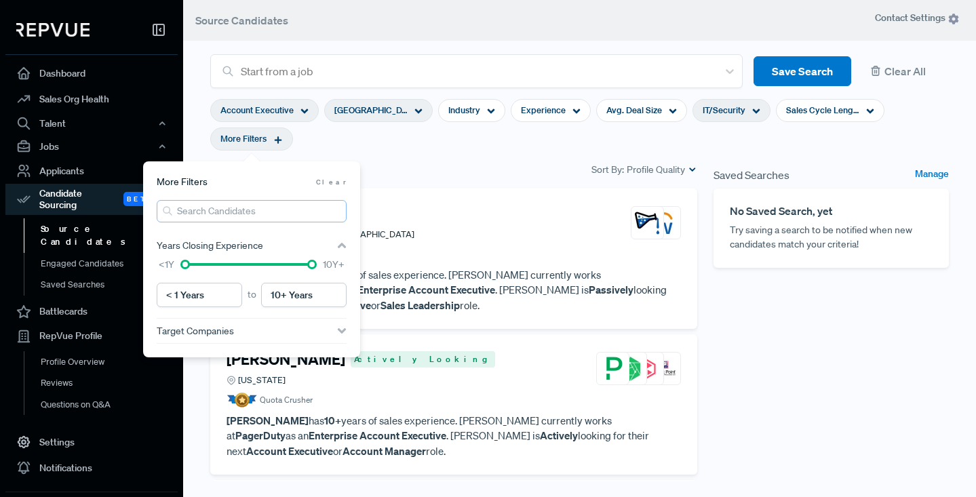
click at [235, 212] on input "search" at bounding box center [252, 211] width 190 height 22
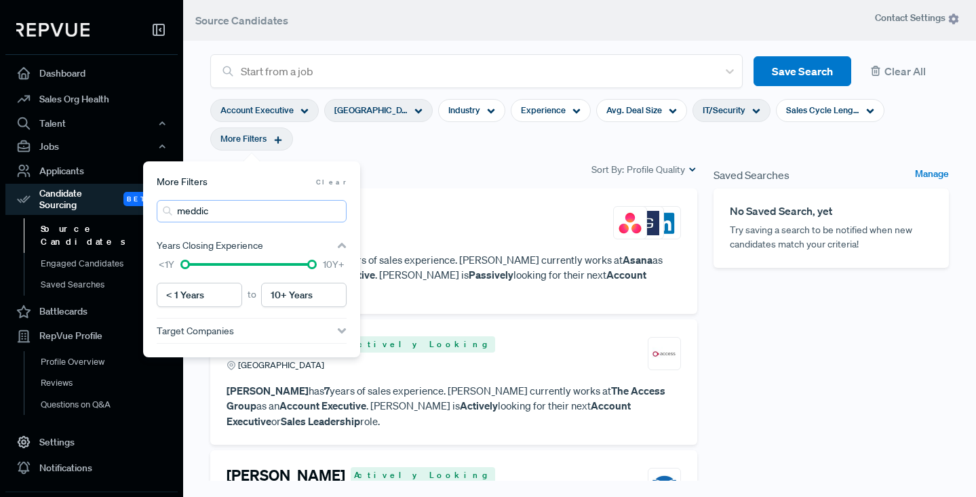
type input "meddic"
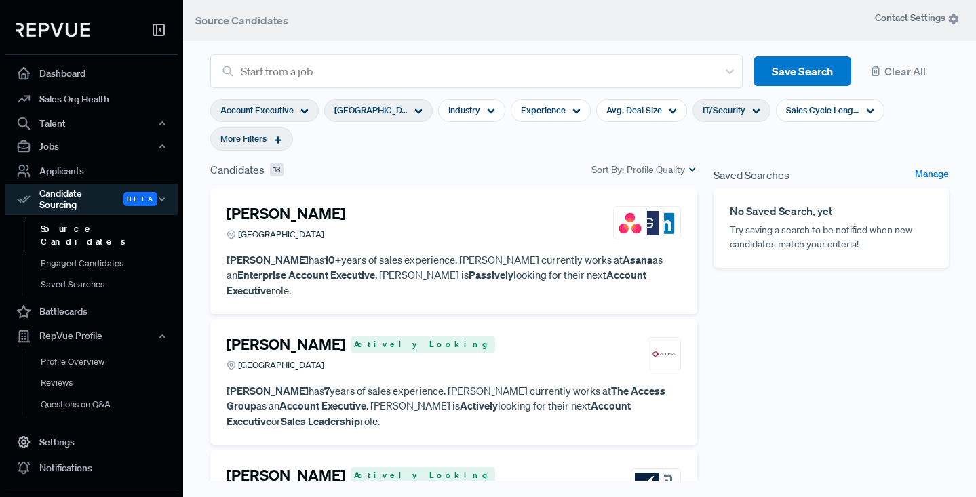
click at [464, 174] on div "Candidates 13 Sort By: Profile Quality" at bounding box center [453, 169] width 487 height 16
click at [281, 138] on icon at bounding box center [277, 139] width 9 height 9
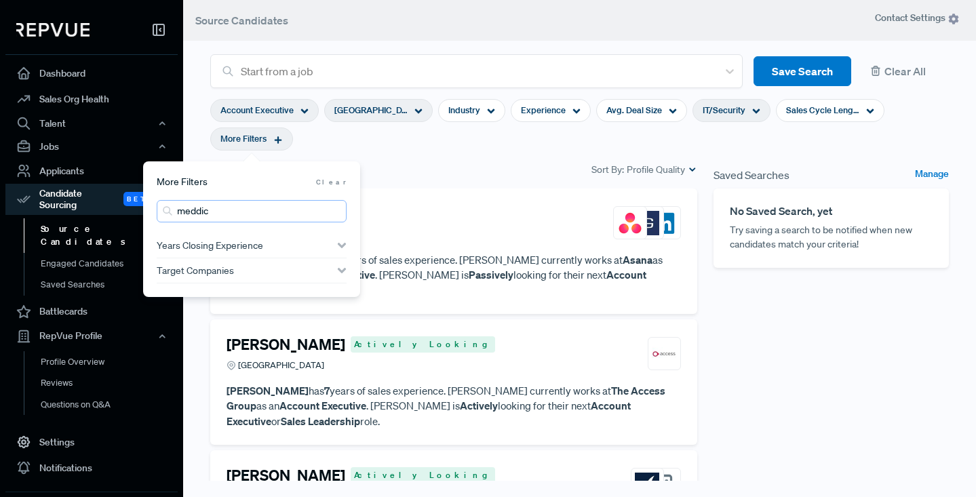
drag, startPoint x: 223, startPoint y: 210, endPoint x: 167, endPoint y: 209, distance: 56.3
click at [167, 209] on div "meddic" at bounding box center [252, 211] width 190 height 22
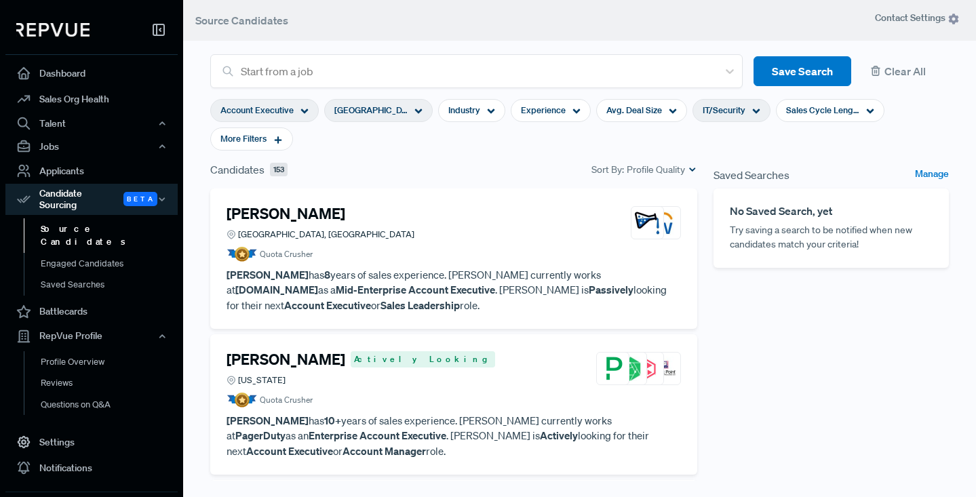
click at [474, 178] on div "Candidates 153 Sort By: Profile Quality" at bounding box center [453, 174] width 503 height 27
click at [543, 264] on article "[PERSON_NAME], [GEOGRAPHIC_DATA] Quota Crusher [PERSON_NAME] has 8 years of sal…" at bounding box center [453, 259] width 454 height 108
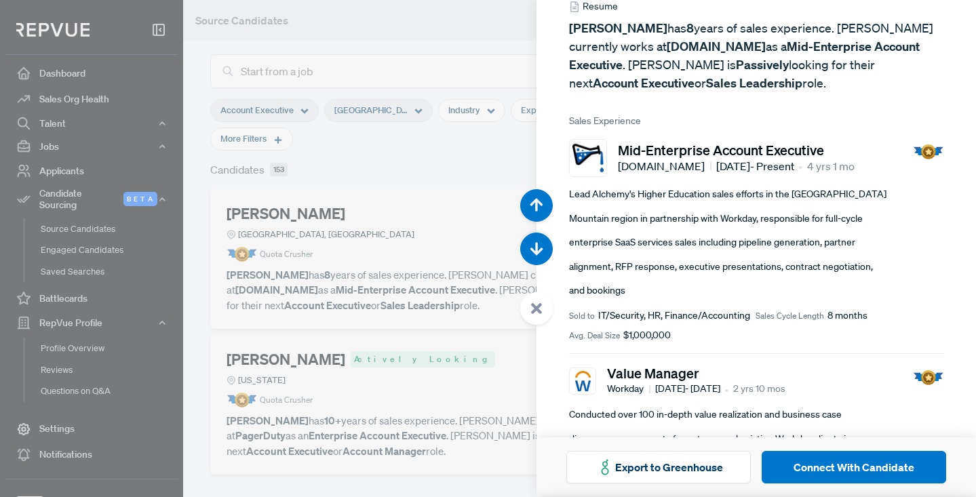
scroll to position [92, 0]
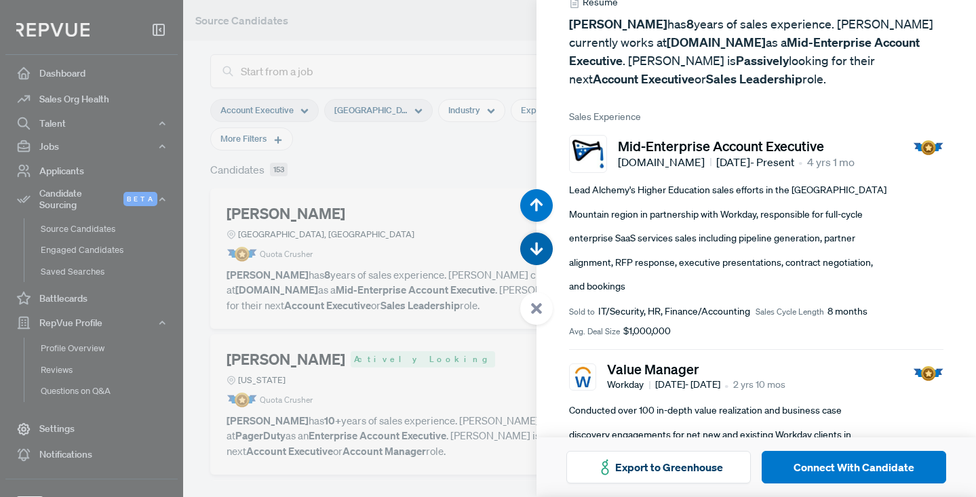
click at [536, 246] on use "button" at bounding box center [536, 248] width 13 height 13
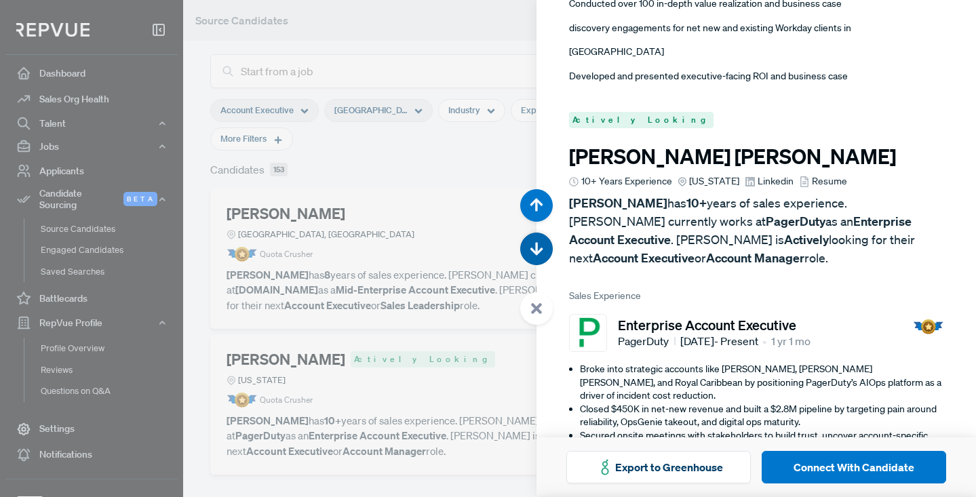
scroll to position [497, 0]
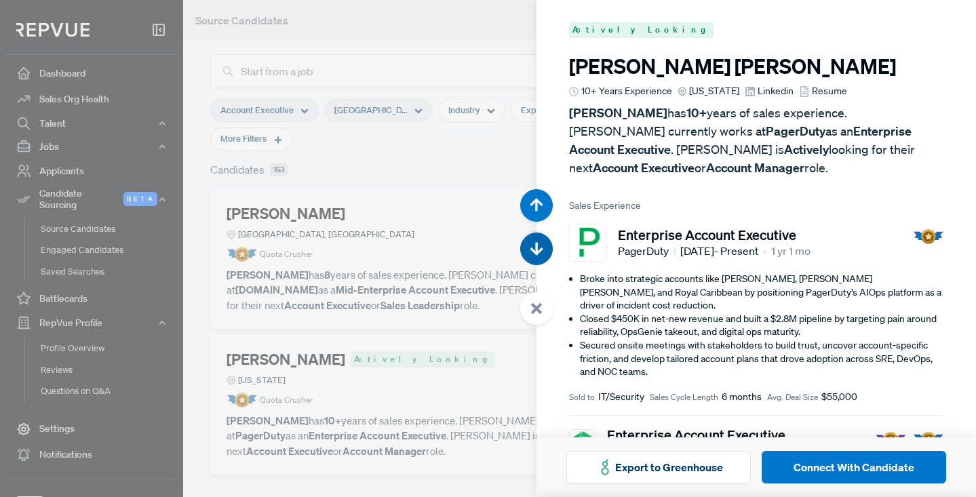
click at [536, 249] on use "button" at bounding box center [536, 248] width 13 height 13
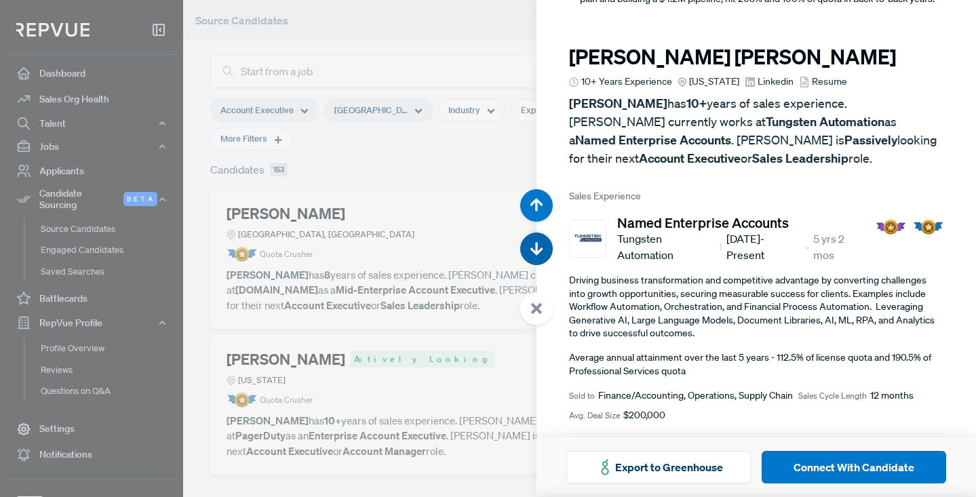
scroll to position [994, 0]
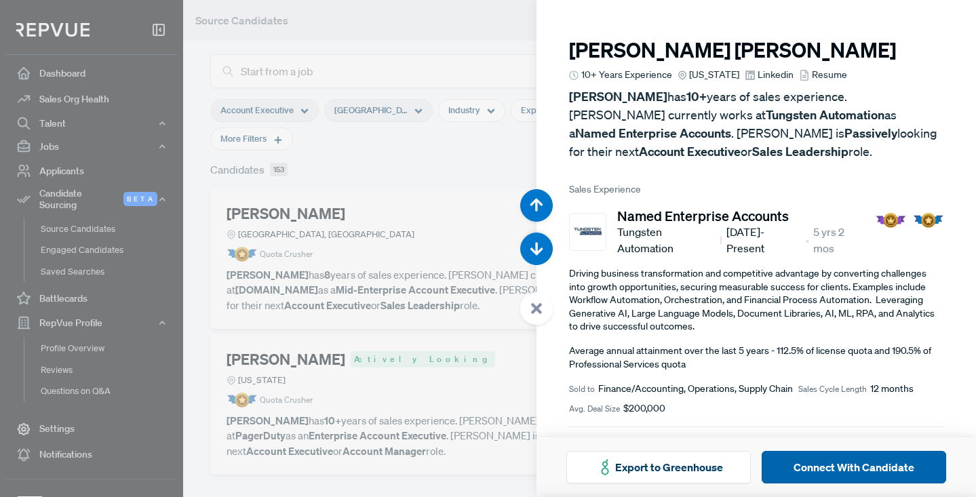
click at [860, 466] on button "Connect With Candidate" at bounding box center [853, 467] width 184 height 33
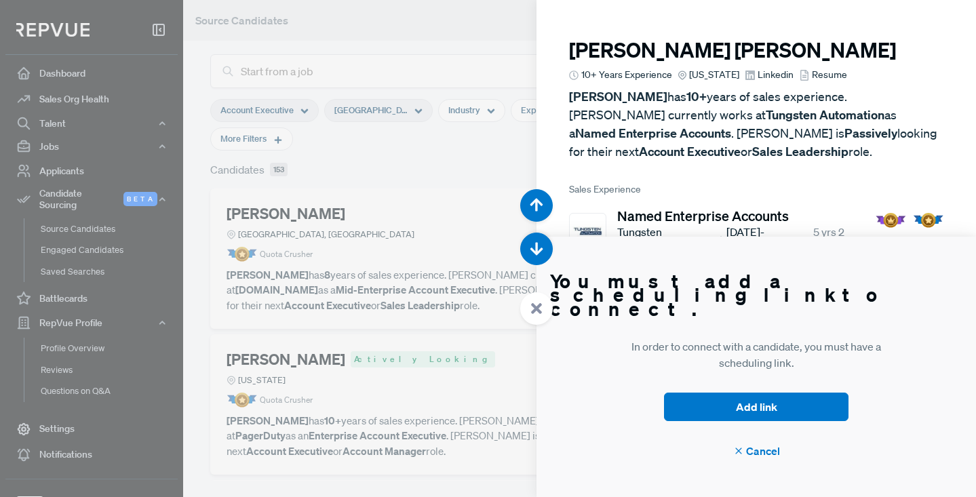
click at [478, 41] on div at bounding box center [488, 248] width 976 height 497
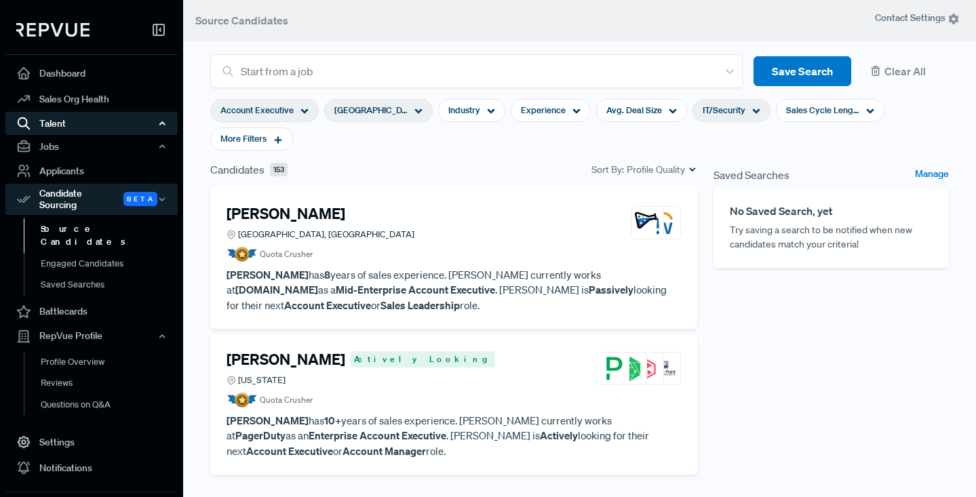
click at [59, 123] on div "Talent" at bounding box center [91, 123] width 172 height 23
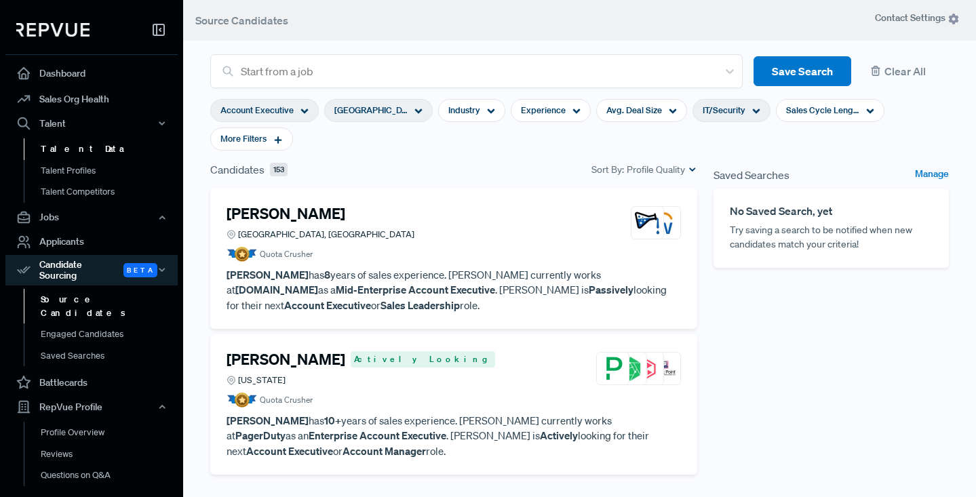
click at [62, 147] on link "Talent Data" at bounding box center [110, 149] width 172 height 22
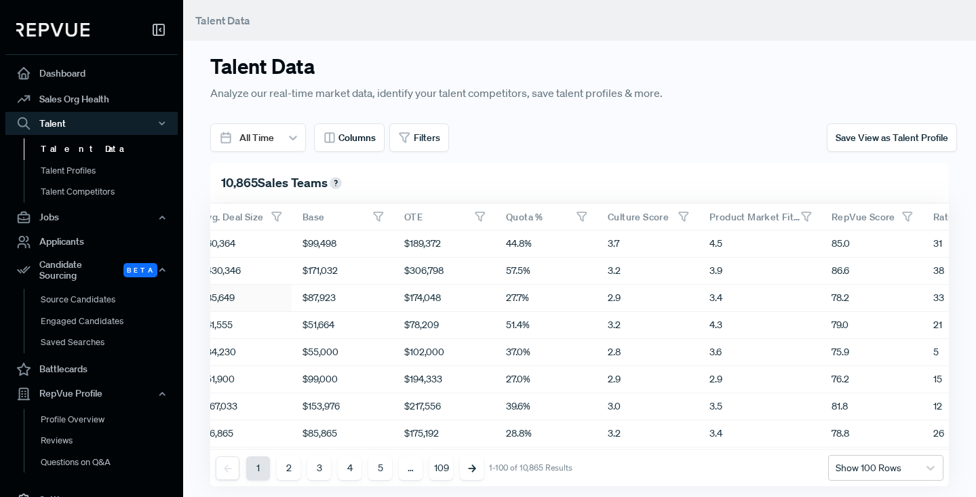
scroll to position [0, 873]
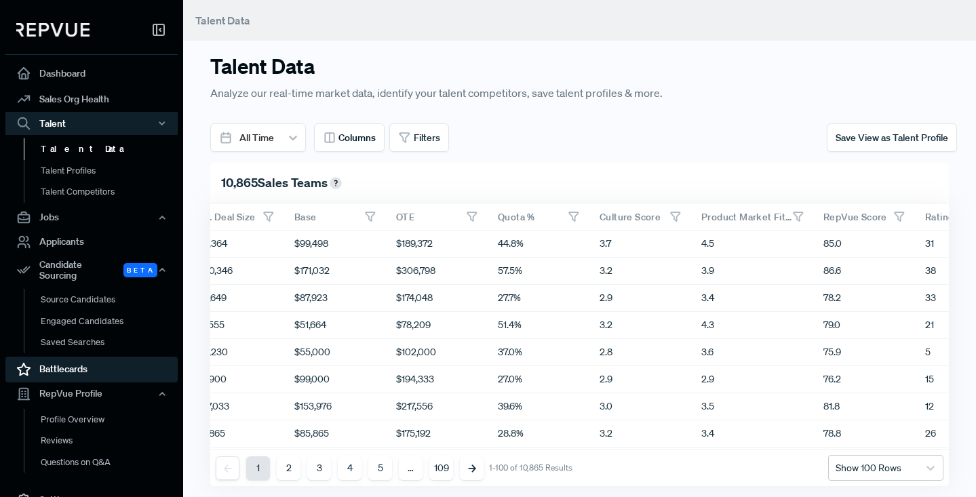
click at [63, 363] on link "Battlecards" at bounding box center [91, 370] width 172 height 26
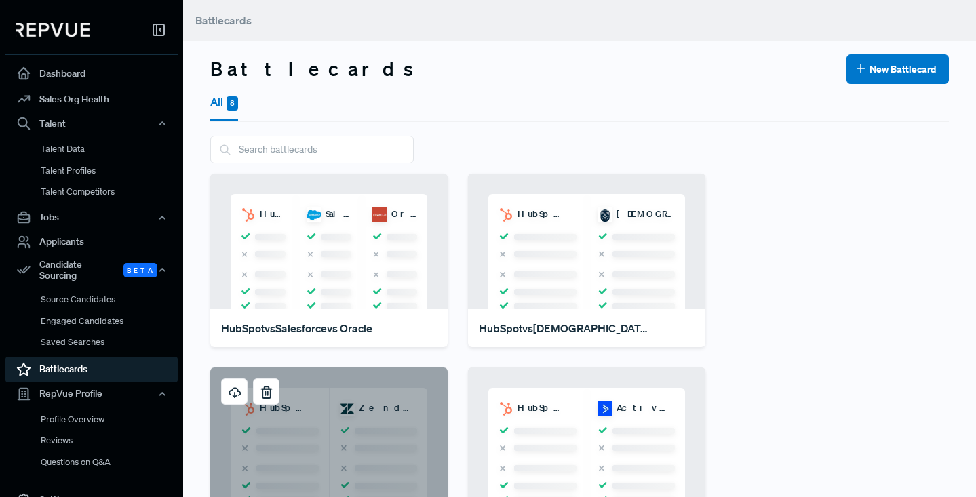
click at [327, 438] on div "HubSpot Zendesk" at bounding box center [328, 435] width 237 height 136
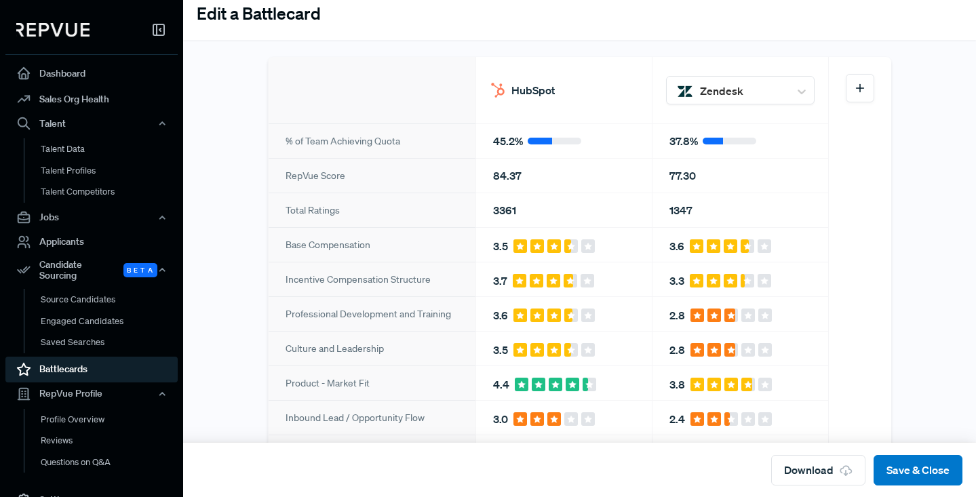
scroll to position [56, 0]
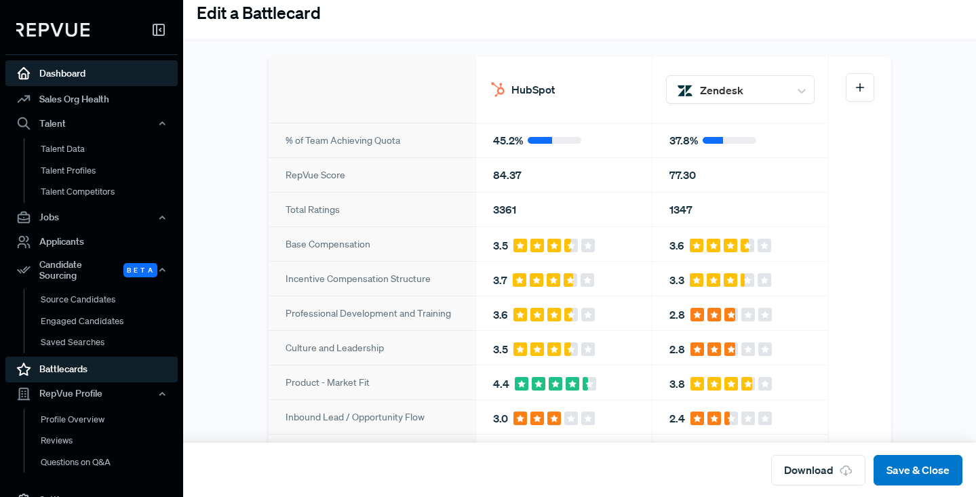
click at [52, 70] on link "Dashboard" at bounding box center [91, 73] width 172 height 26
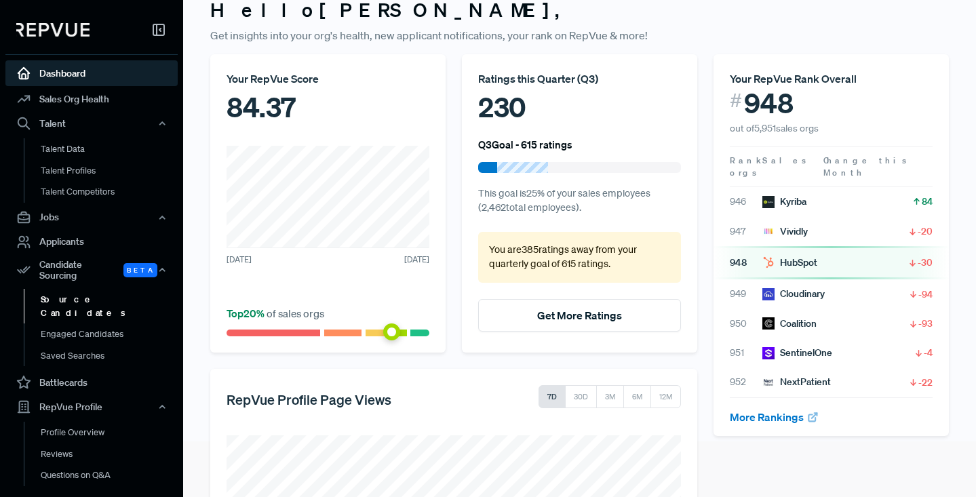
click at [89, 290] on link "Source Candidates" at bounding box center [110, 306] width 172 height 35
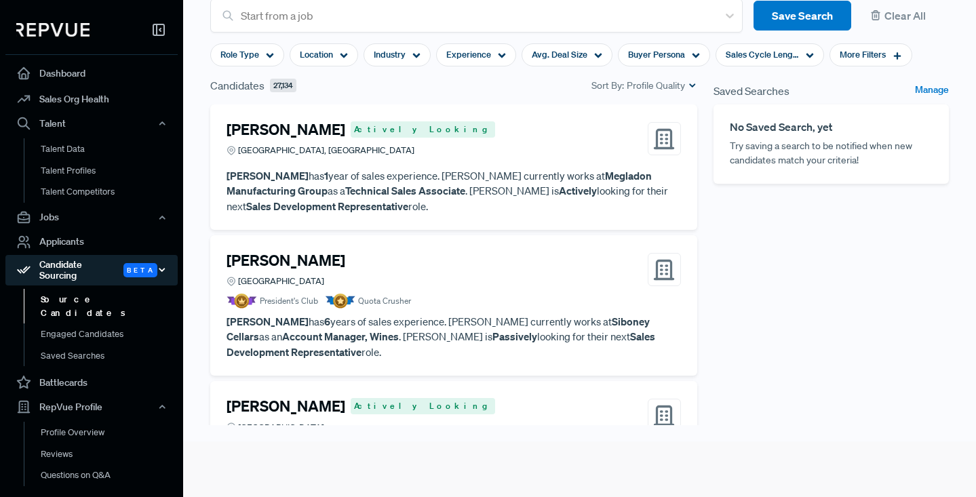
click at [162, 268] on icon "button" at bounding box center [161, 269] width 9 height 9
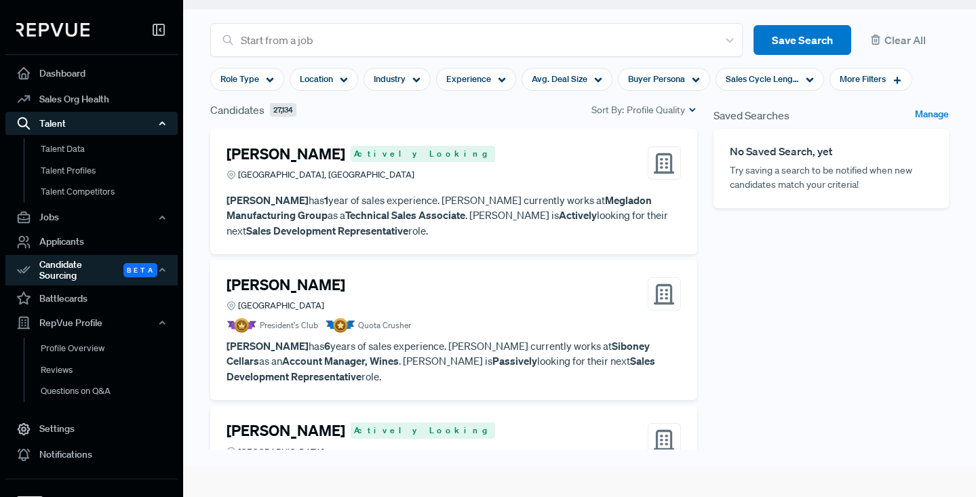
scroll to position [24, 0]
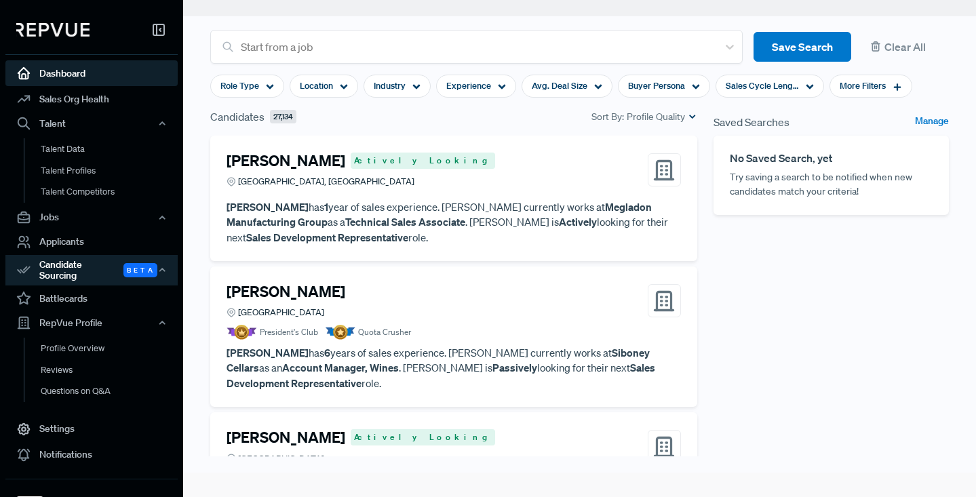
click at [64, 70] on link "Dashboard" at bounding box center [91, 73] width 172 height 26
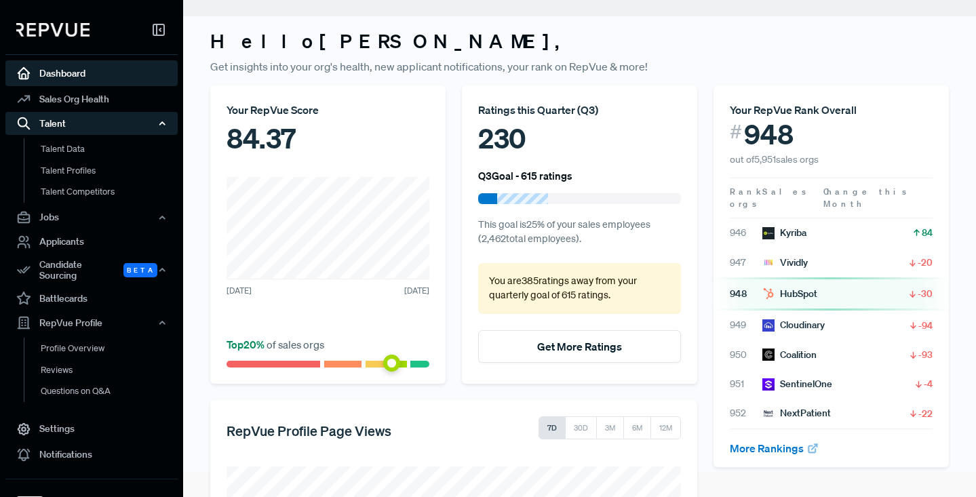
click at [163, 121] on icon "button" at bounding box center [161, 123] width 9 height 9
